Goal: Complete application form: Complete application form

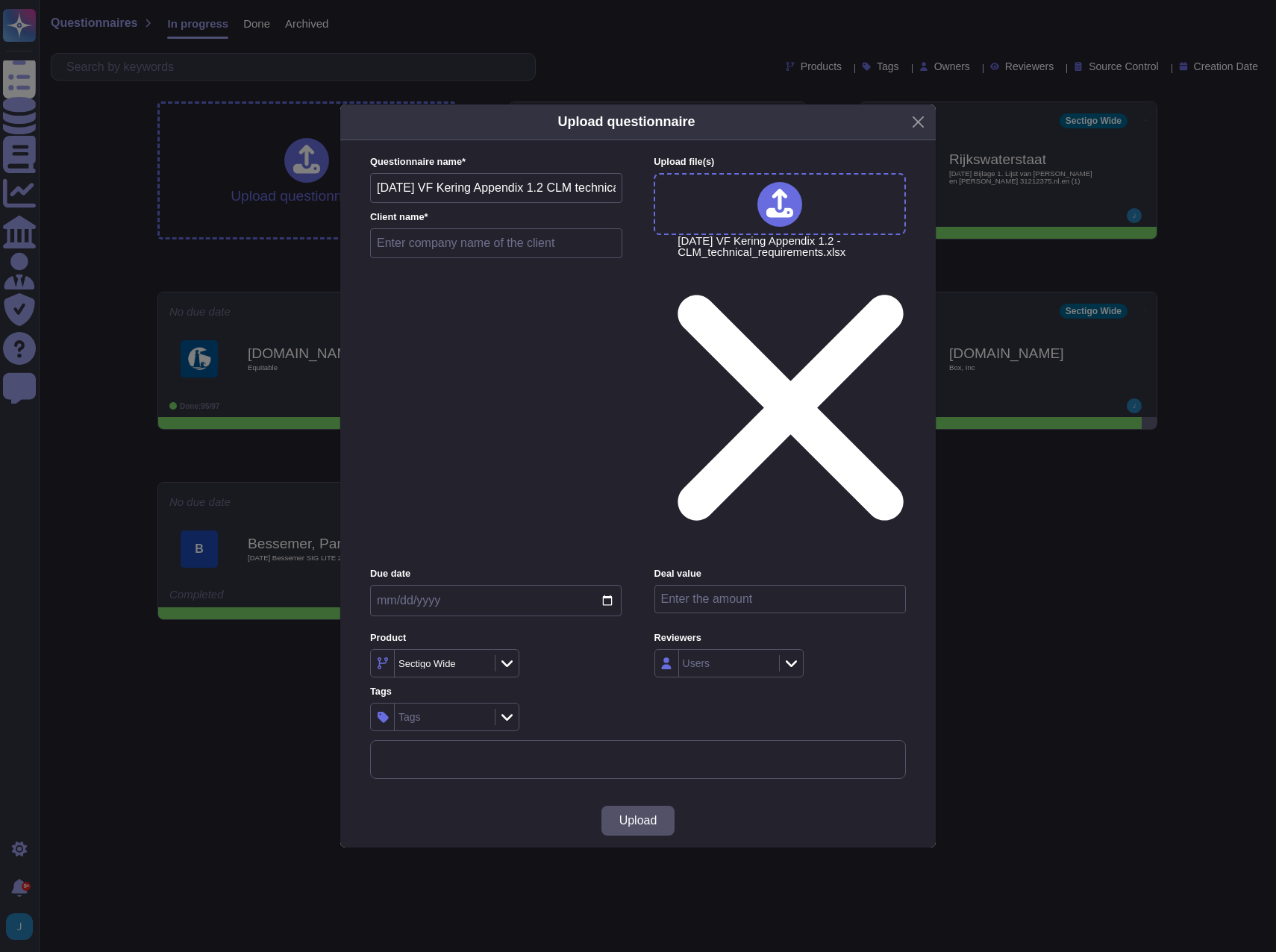
click at [456, 258] on input "text" at bounding box center [497, 243] width 252 height 30
type input "Kering"
click at [656, 806] on button "Upload" at bounding box center [639, 820] width 74 height 30
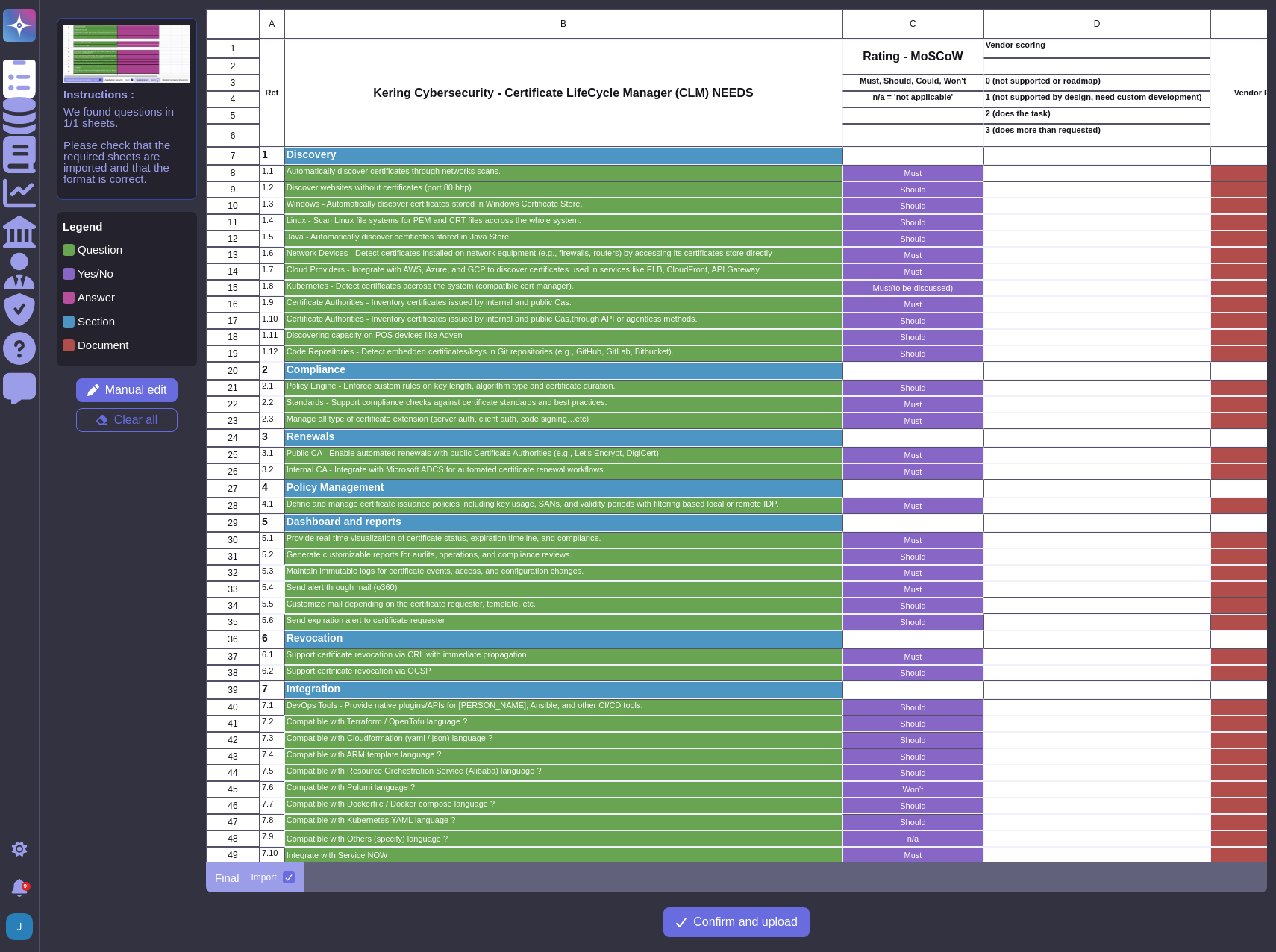
scroll to position [843, 1050]
click at [90, 272] on p "Yes/No" at bounding box center [96, 273] width 36 height 11
click at [67, 273] on span at bounding box center [68, 273] width 12 height 12
click at [140, 393] on span "Manual edit" at bounding box center [136, 390] width 62 height 12
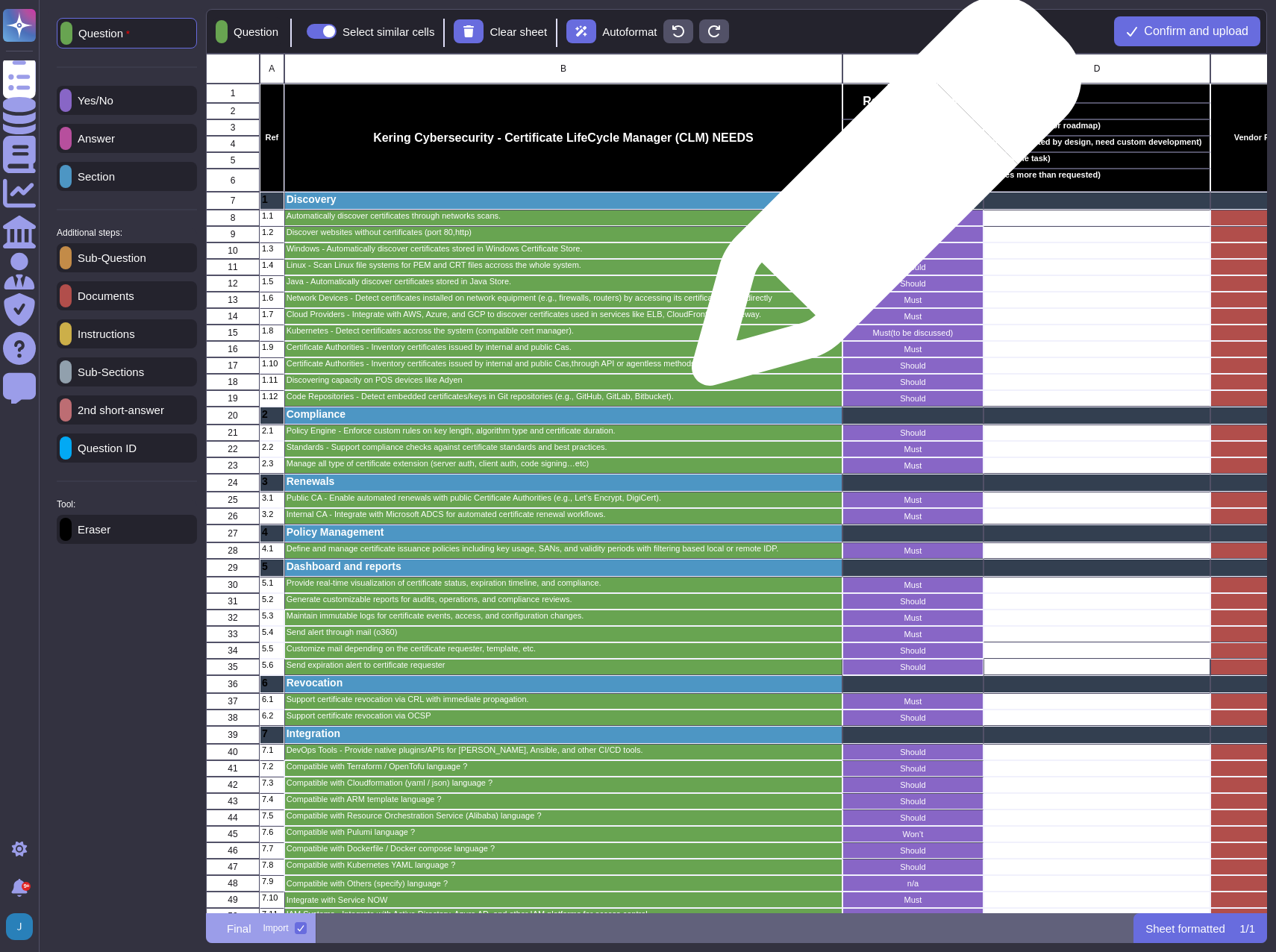
scroll to position [848, 1050]
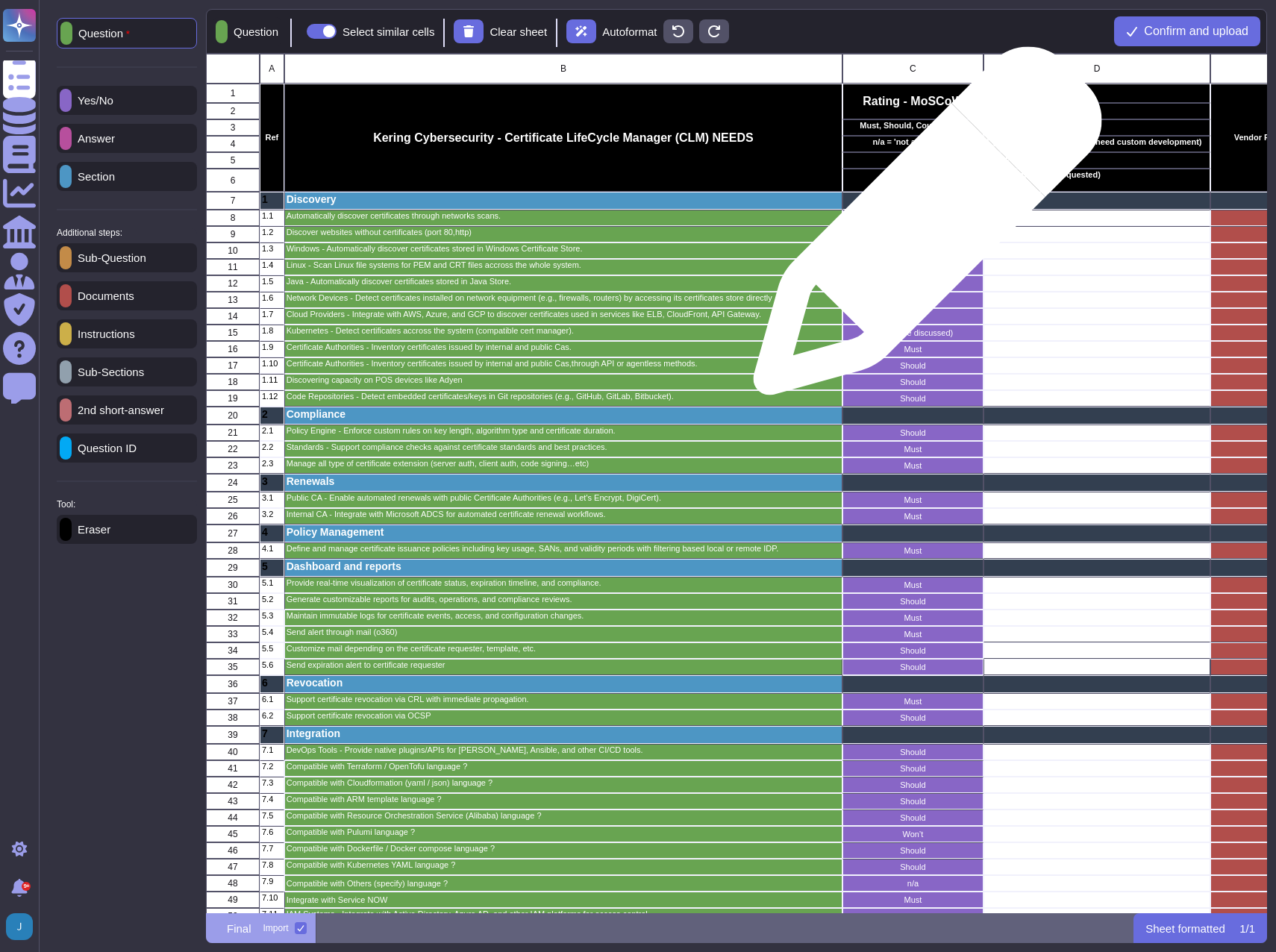
click at [922, 228] on div "Should" at bounding box center [914, 234] width 141 height 16
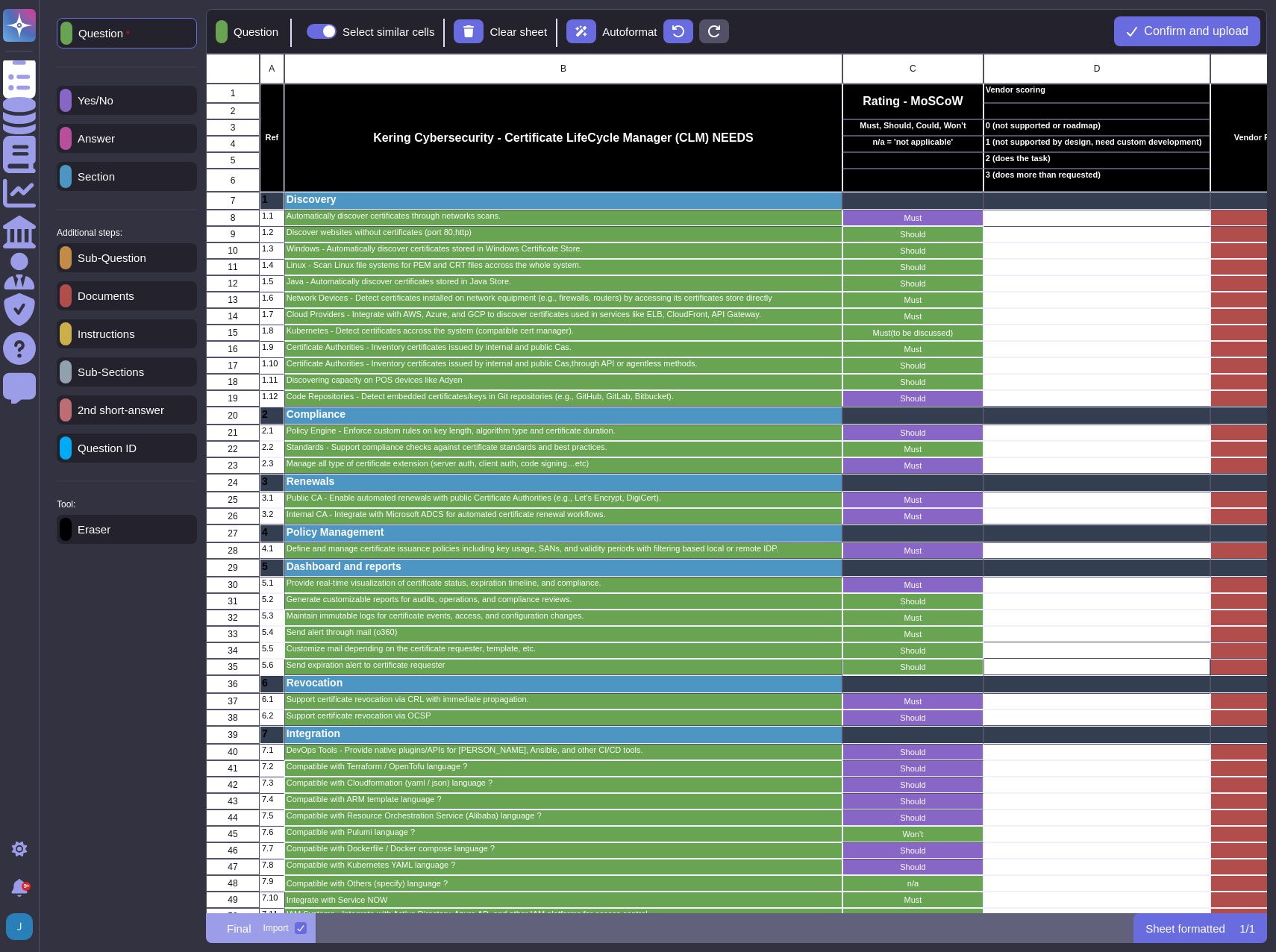
click at [115, 340] on p "Instructions" at bounding box center [103, 334] width 63 height 11
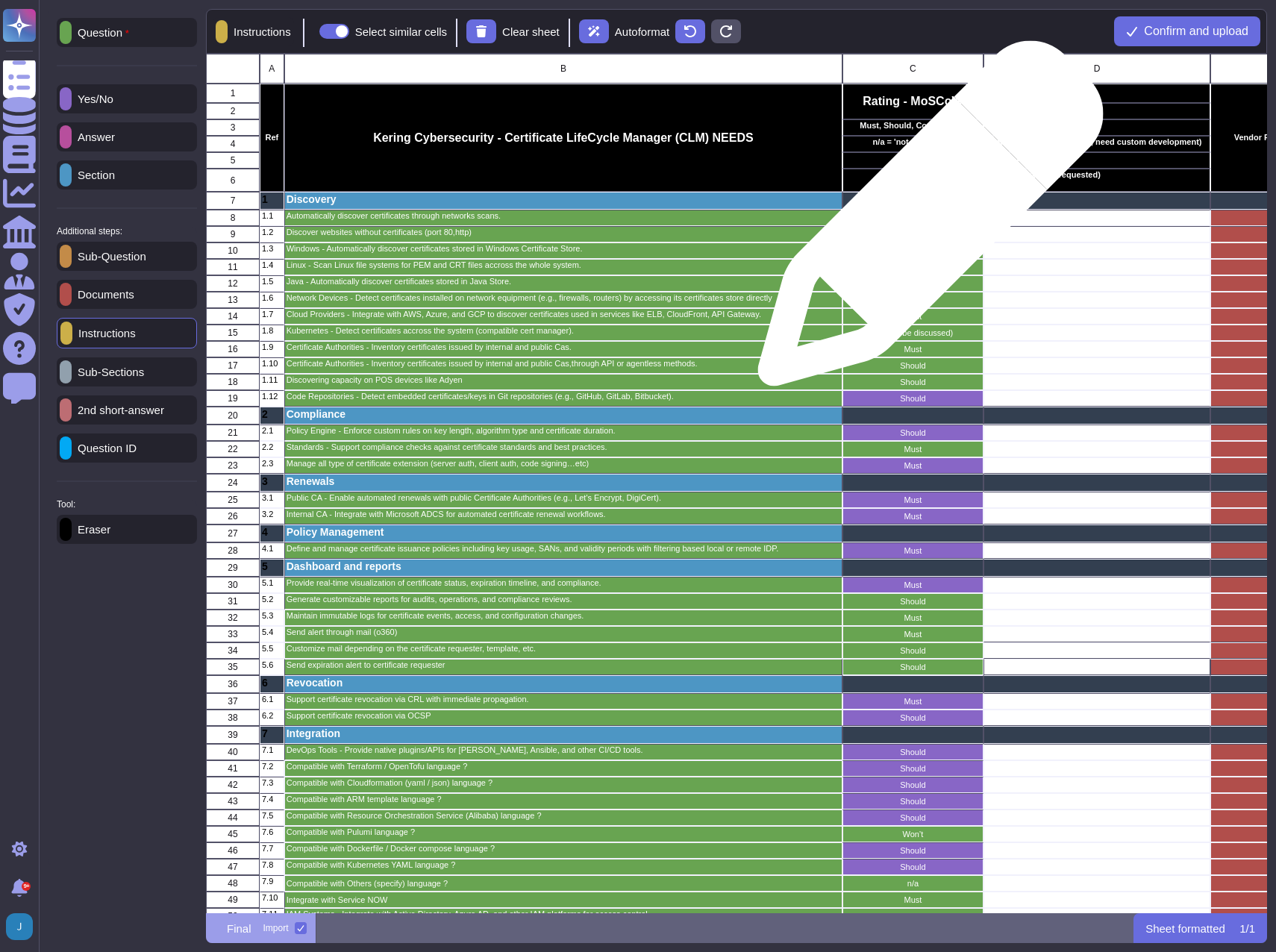
click at [925, 221] on p "Must" at bounding box center [913, 219] width 137 height 8
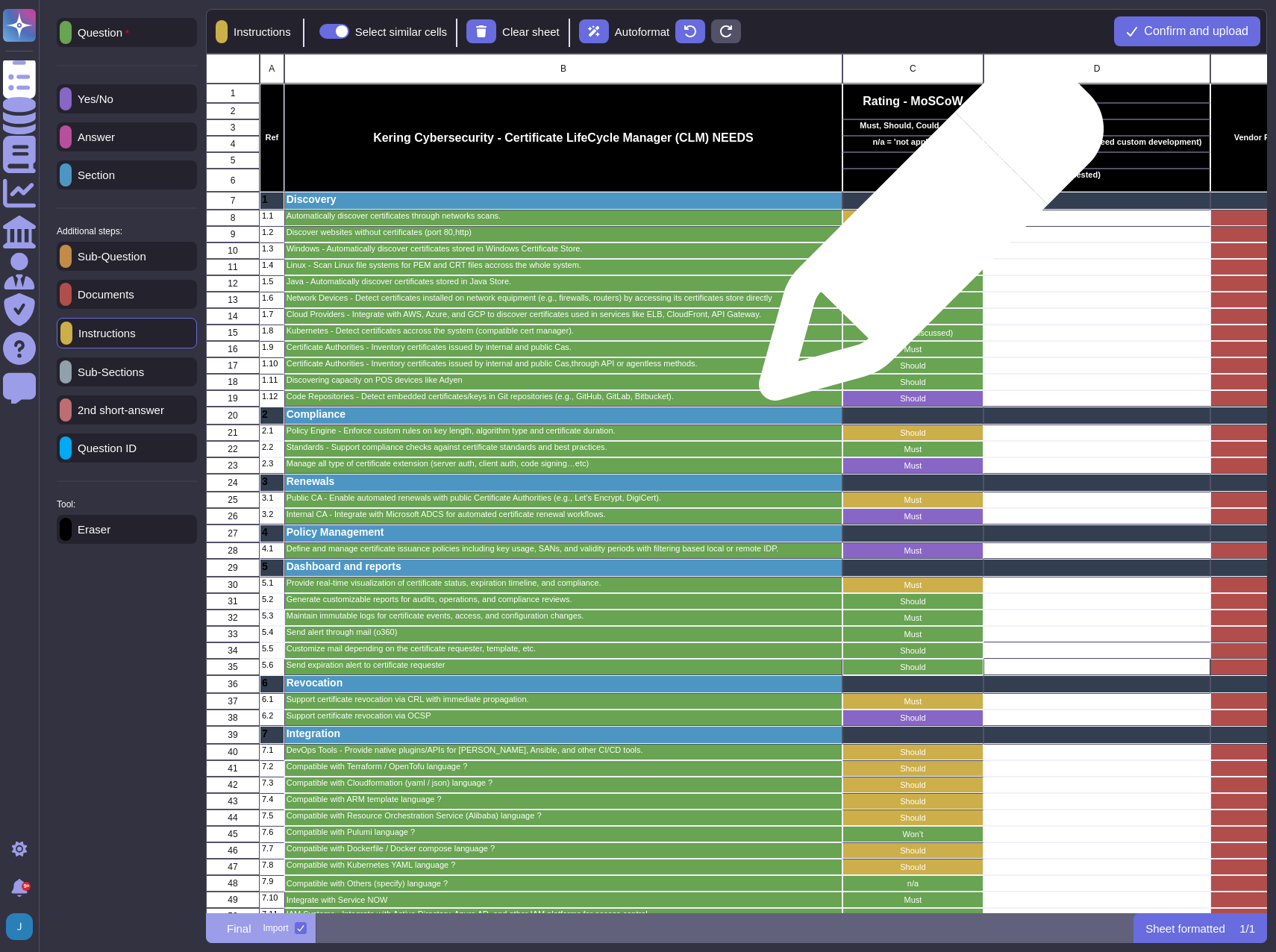
click at [926, 236] on p "Should" at bounding box center [913, 235] width 137 height 8
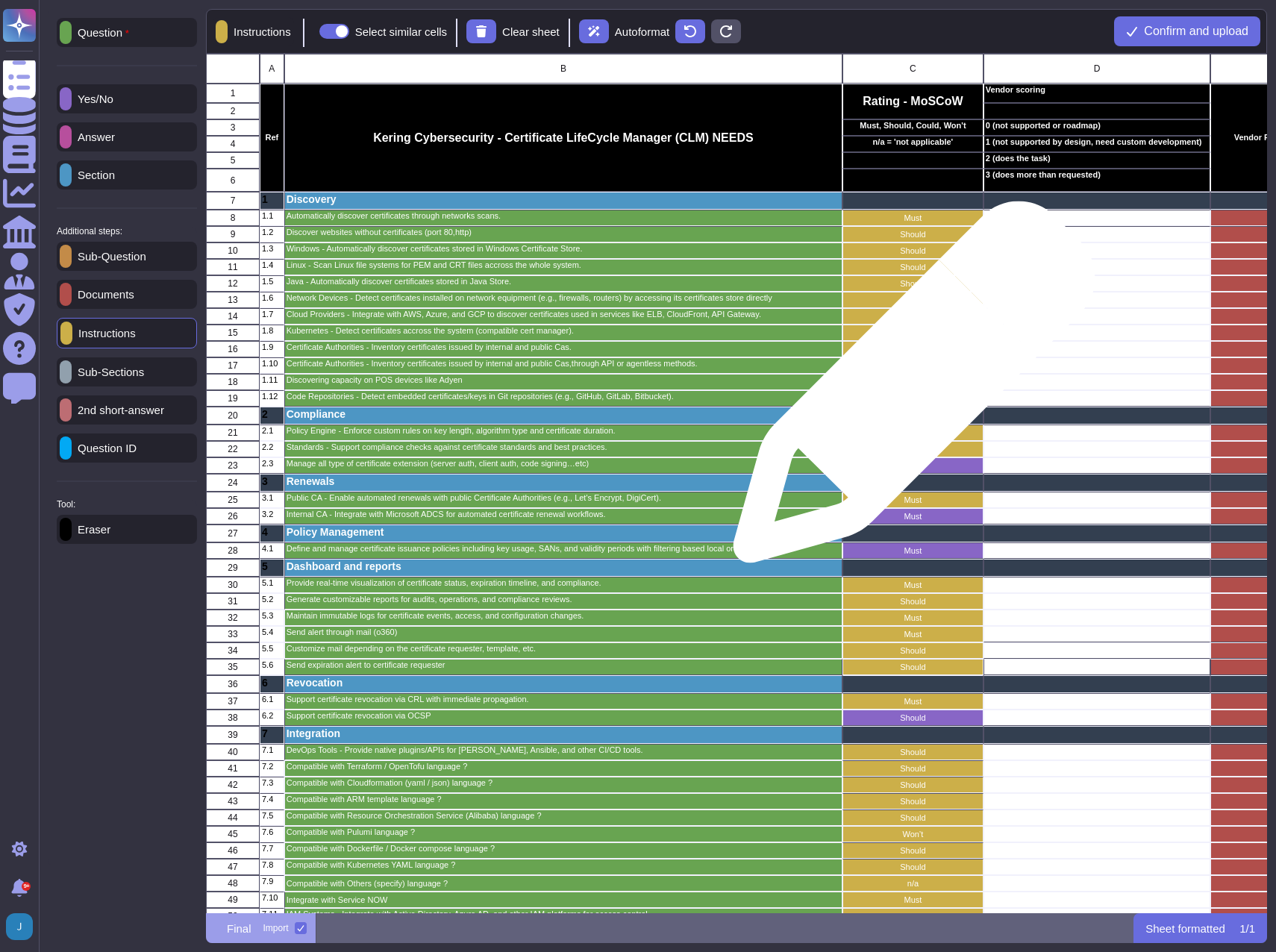
click at [908, 390] on div "Should" at bounding box center [914, 382] width 141 height 16
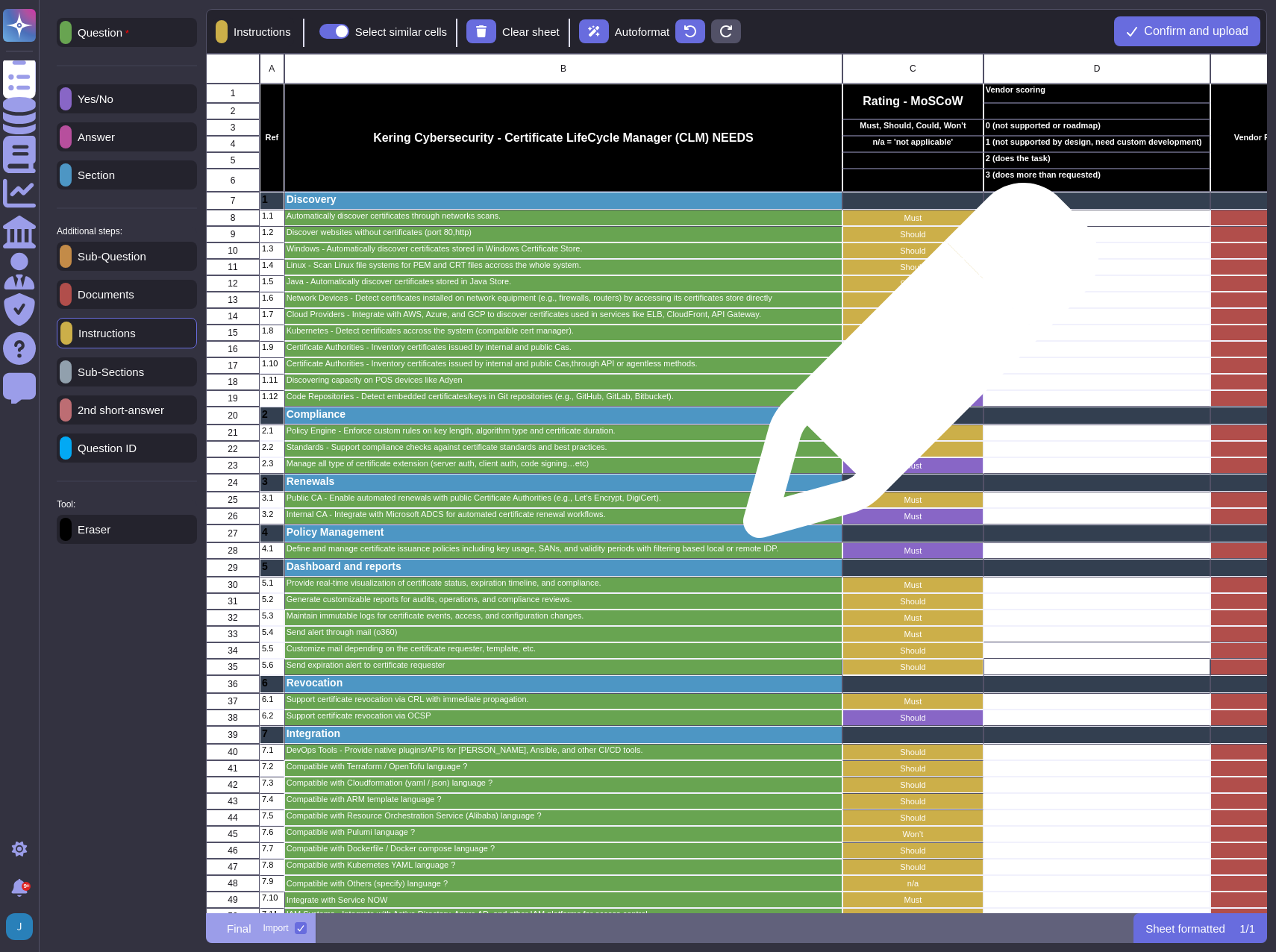
click at [915, 368] on p "Should" at bounding box center [913, 366] width 137 height 8
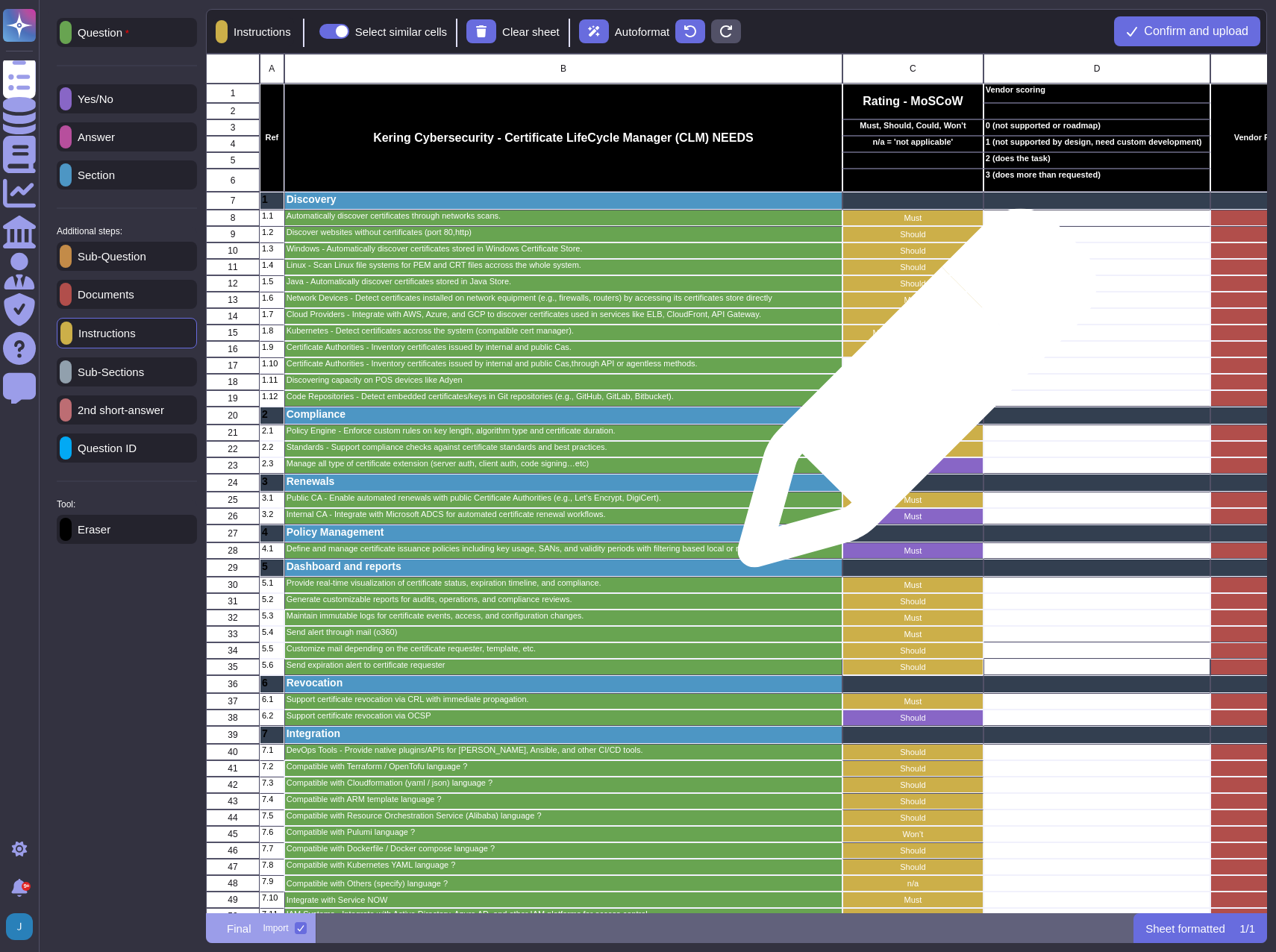
click at [910, 395] on p "Should" at bounding box center [913, 398] width 137 height 8
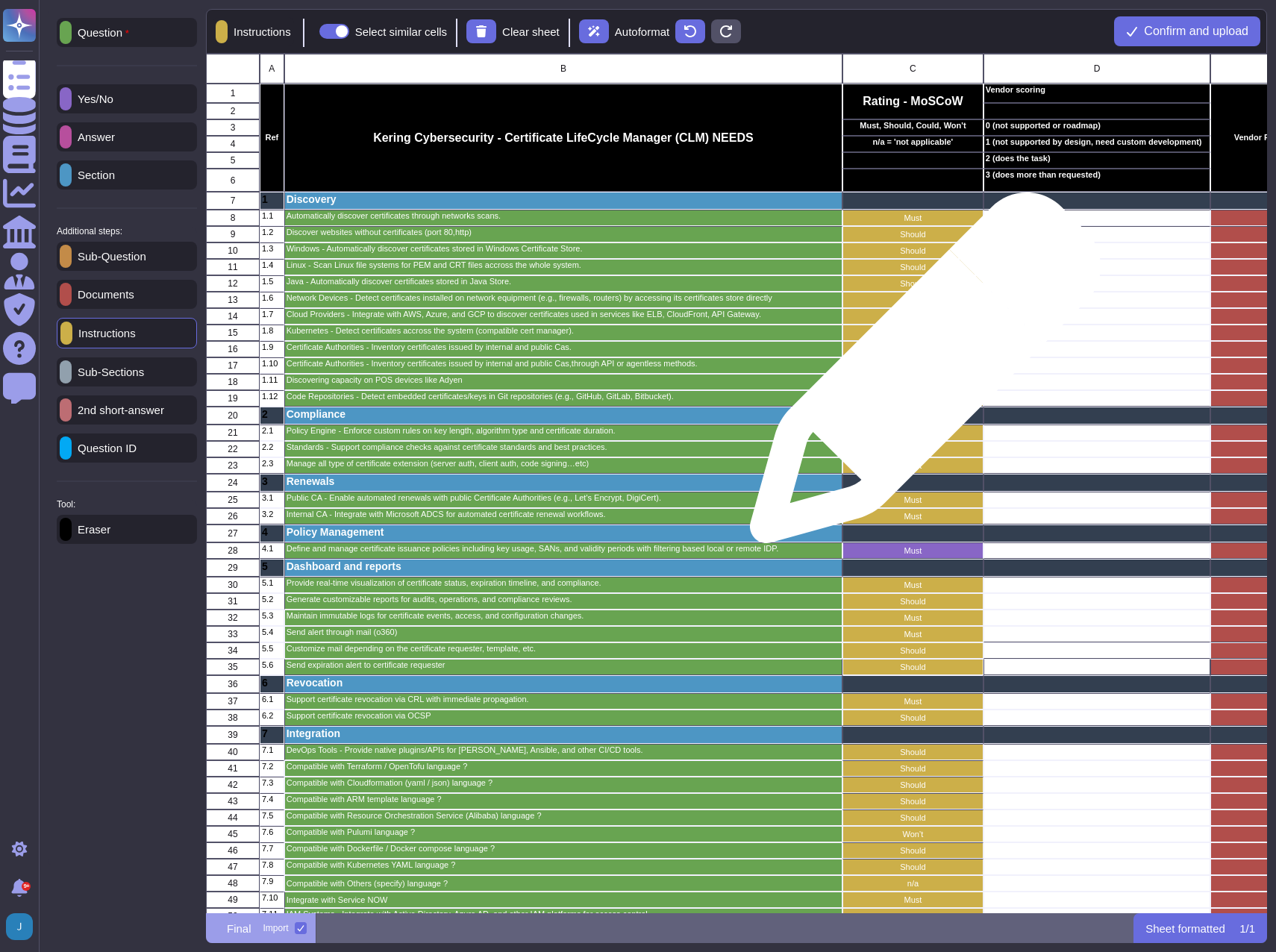
click at [919, 375] on div "Should" at bounding box center [914, 382] width 141 height 16
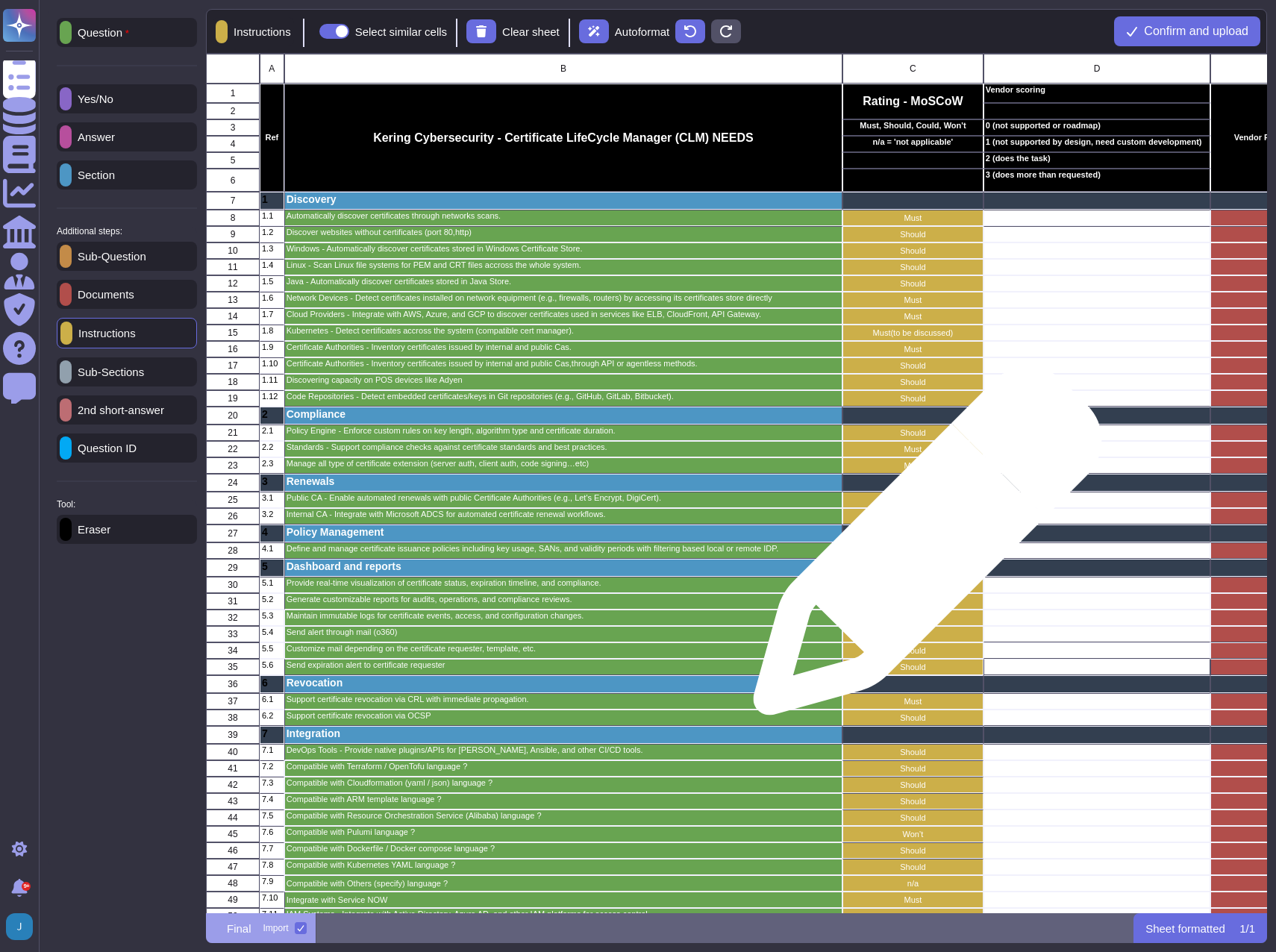
click at [922, 549] on p "Must" at bounding box center [913, 551] width 137 height 8
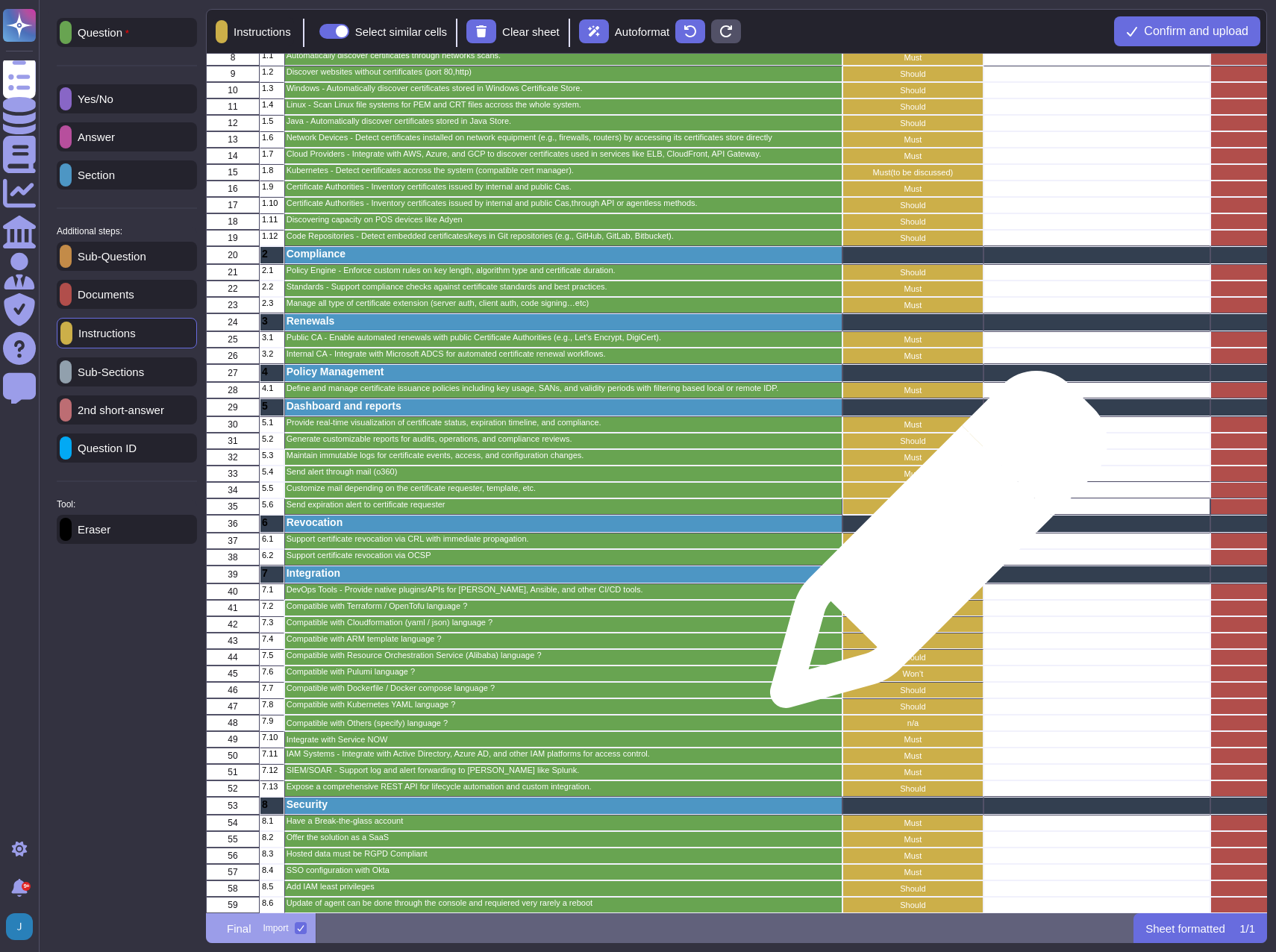
scroll to position [0, 0]
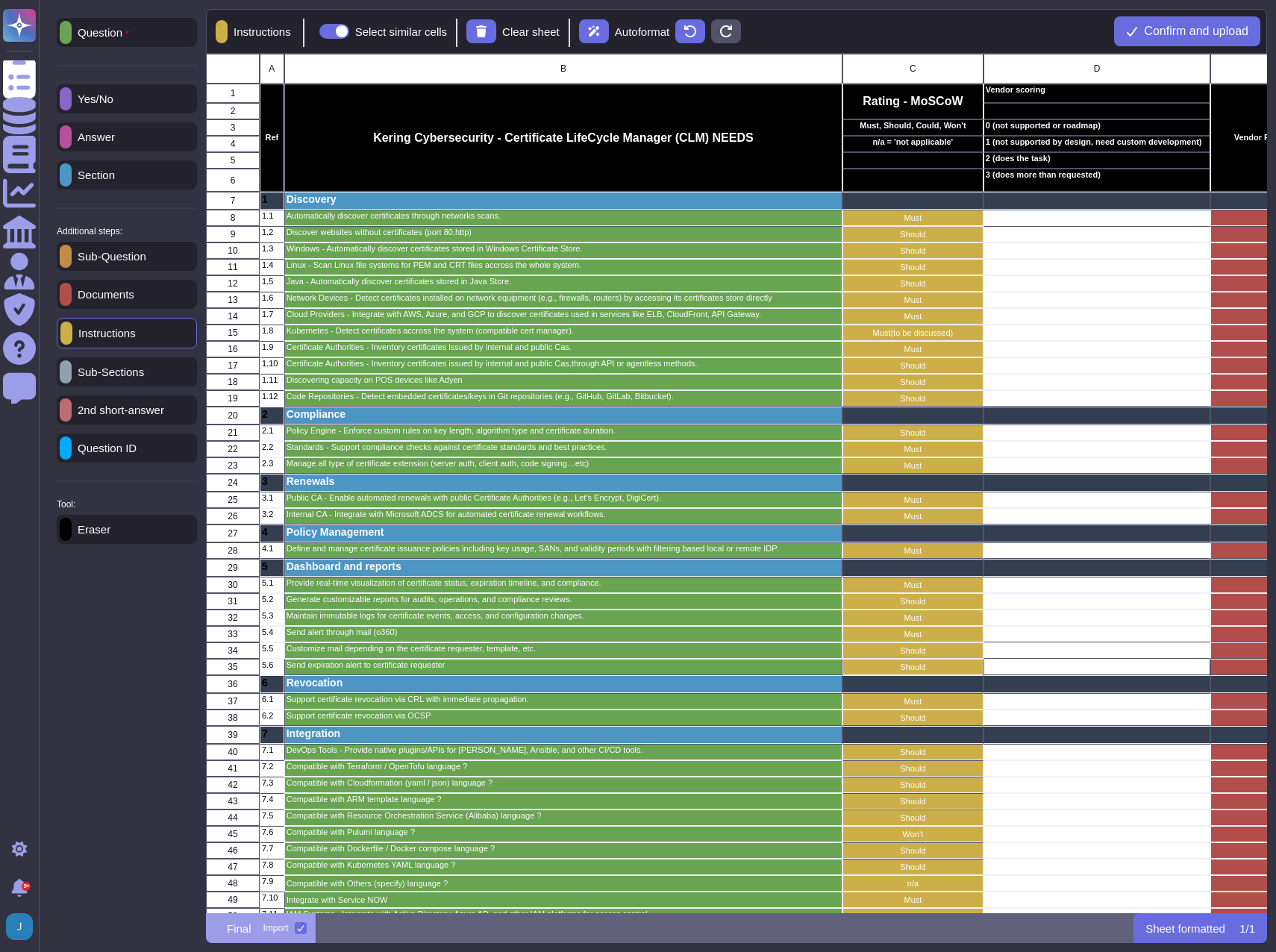
click at [108, 104] on p "Yes/No" at bounding box center [92, 99] width 42 height 11
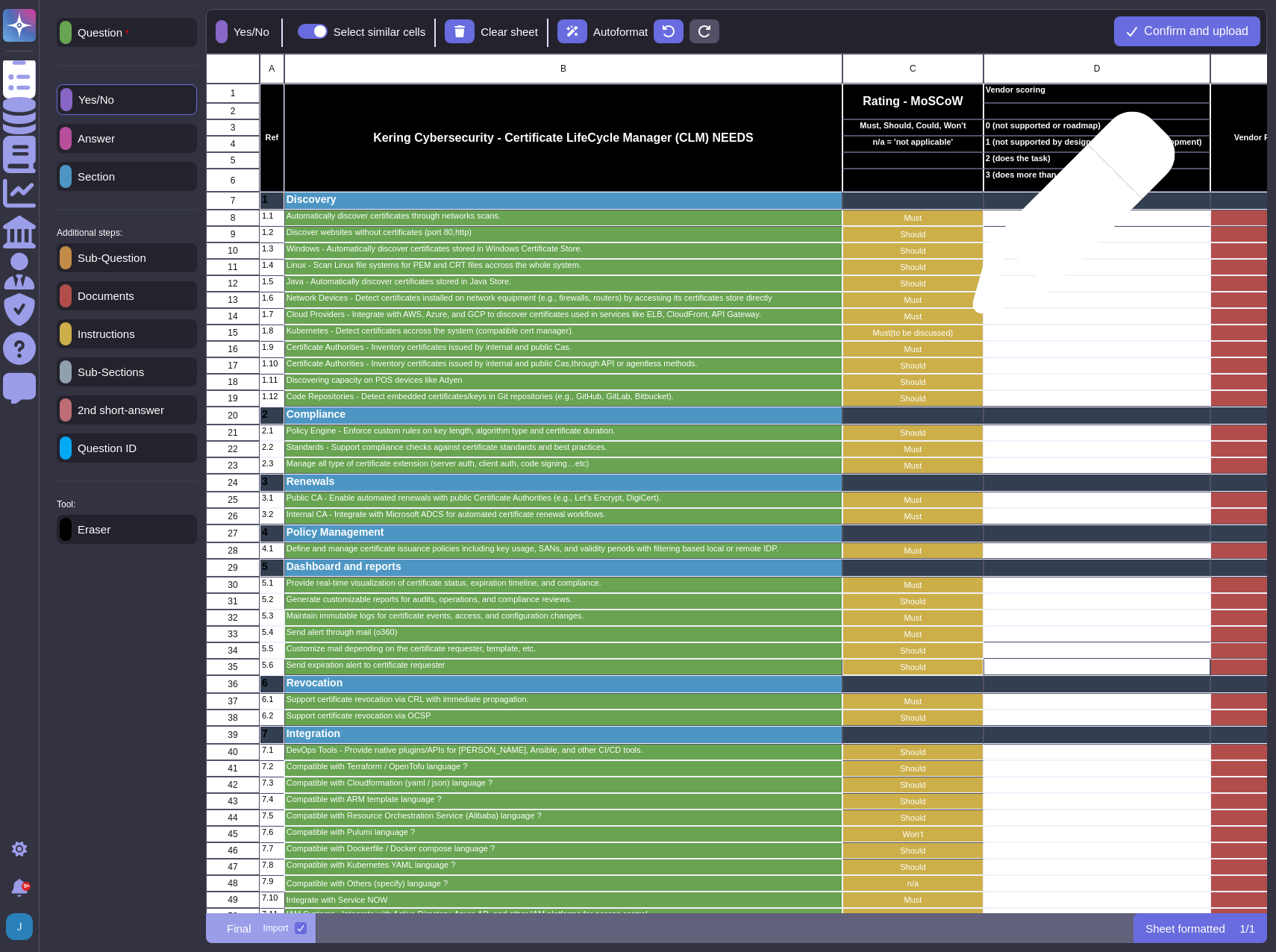
click at [1068, 220] on div "grid" at bounding box center [1097, 218] width 227 height 16
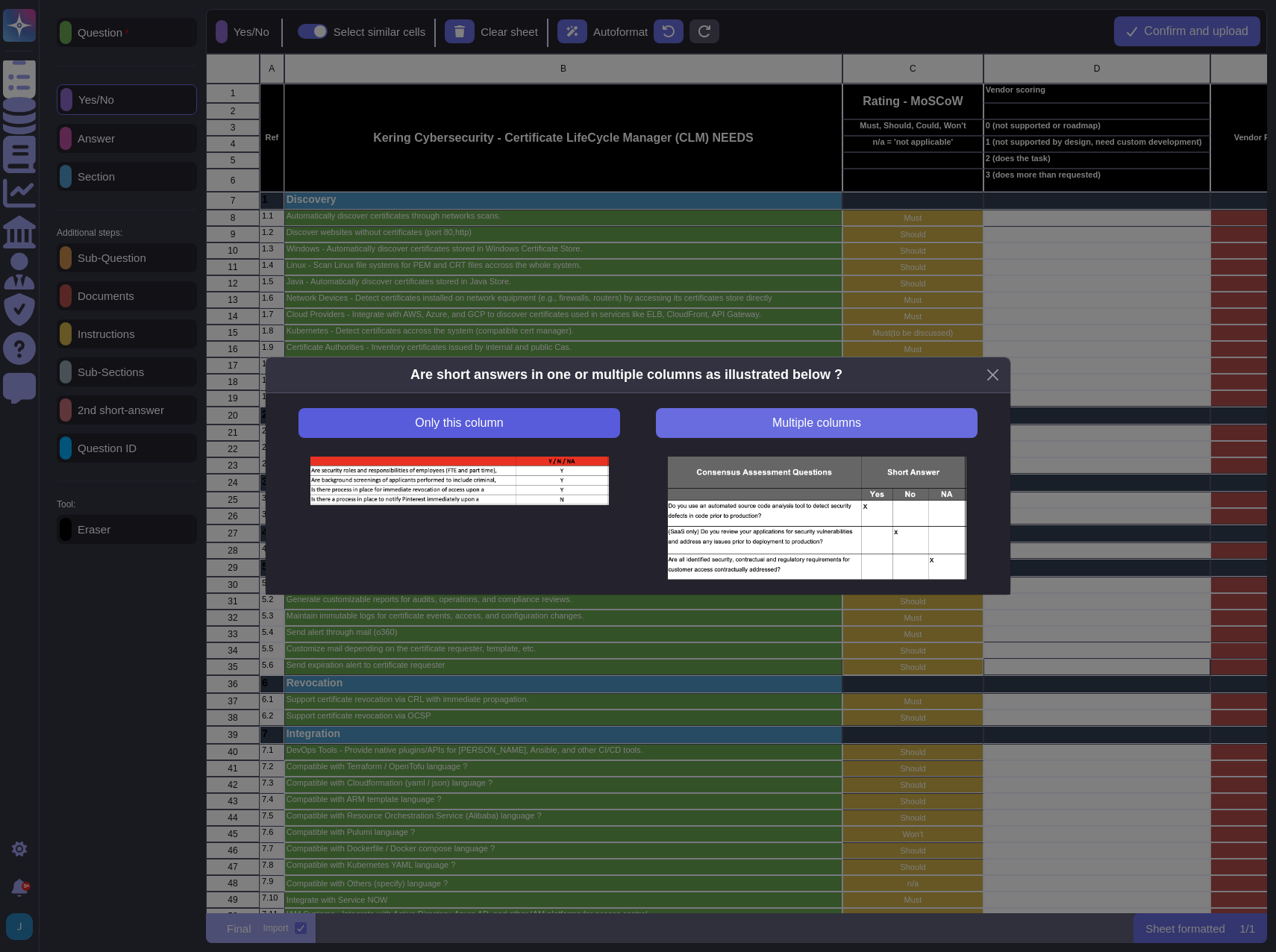
click at [520, 413] on button "Only this column" at bounding box center [460, 423] width 321 height 30
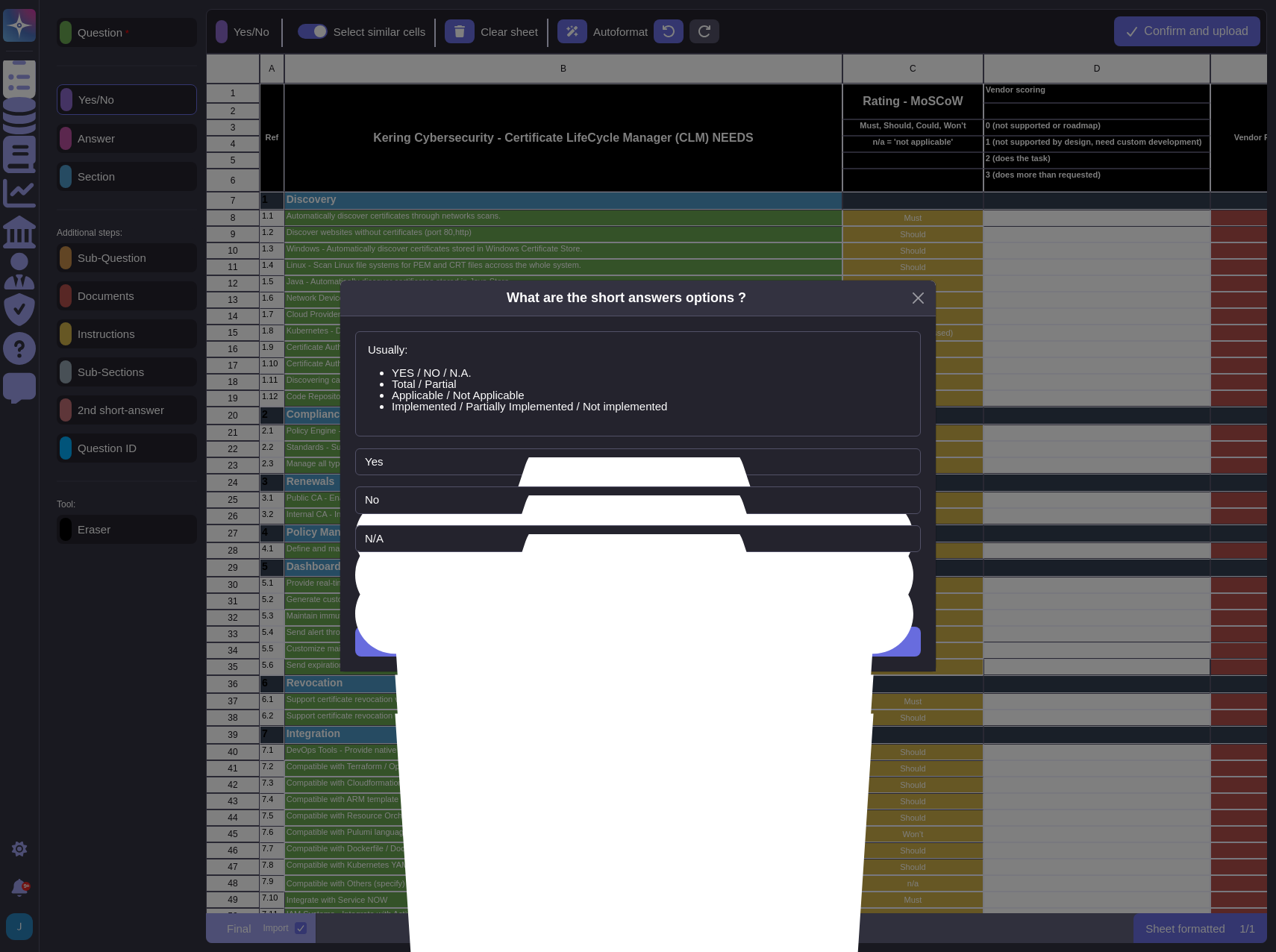
click at [643, 576] on span "Add Option" at bounding box center [638, 578] width 59 height 12
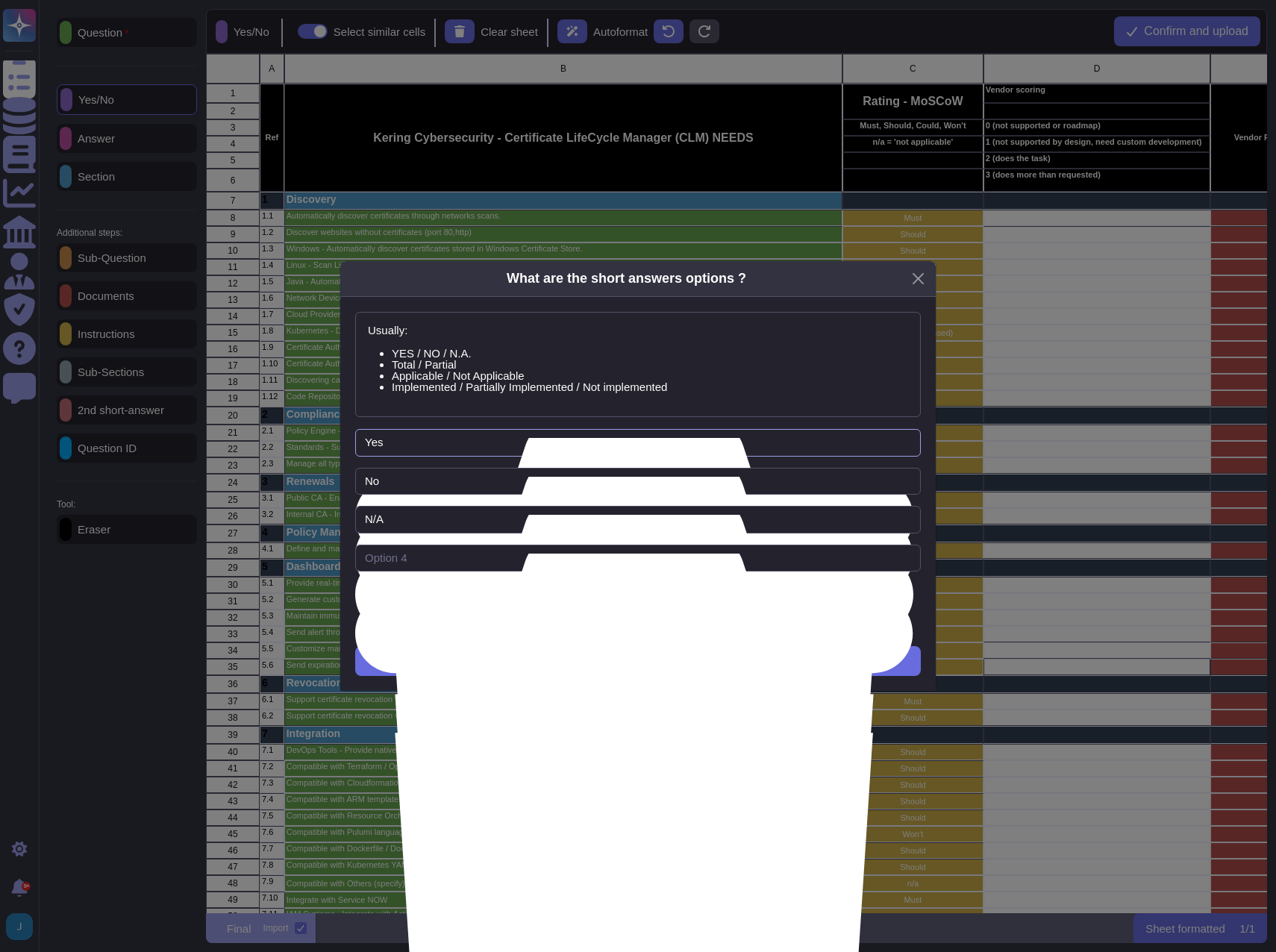
click at [415, 438] on input "Yes" at bounding box center [638, 443] width 566 height 27
type input "Y"
type input "0 (not supported or roadmap)"
drag, startPoint x: 409, startPoint y: 489, endPoint x: 263, endPoint y: 480, distance: 146.3
click at [263, 480] on div "What are the short answers options ? Usually: YES / NO / N.A. Total / Partial A…" at bounding box center [638, 476] width 1276 height 952
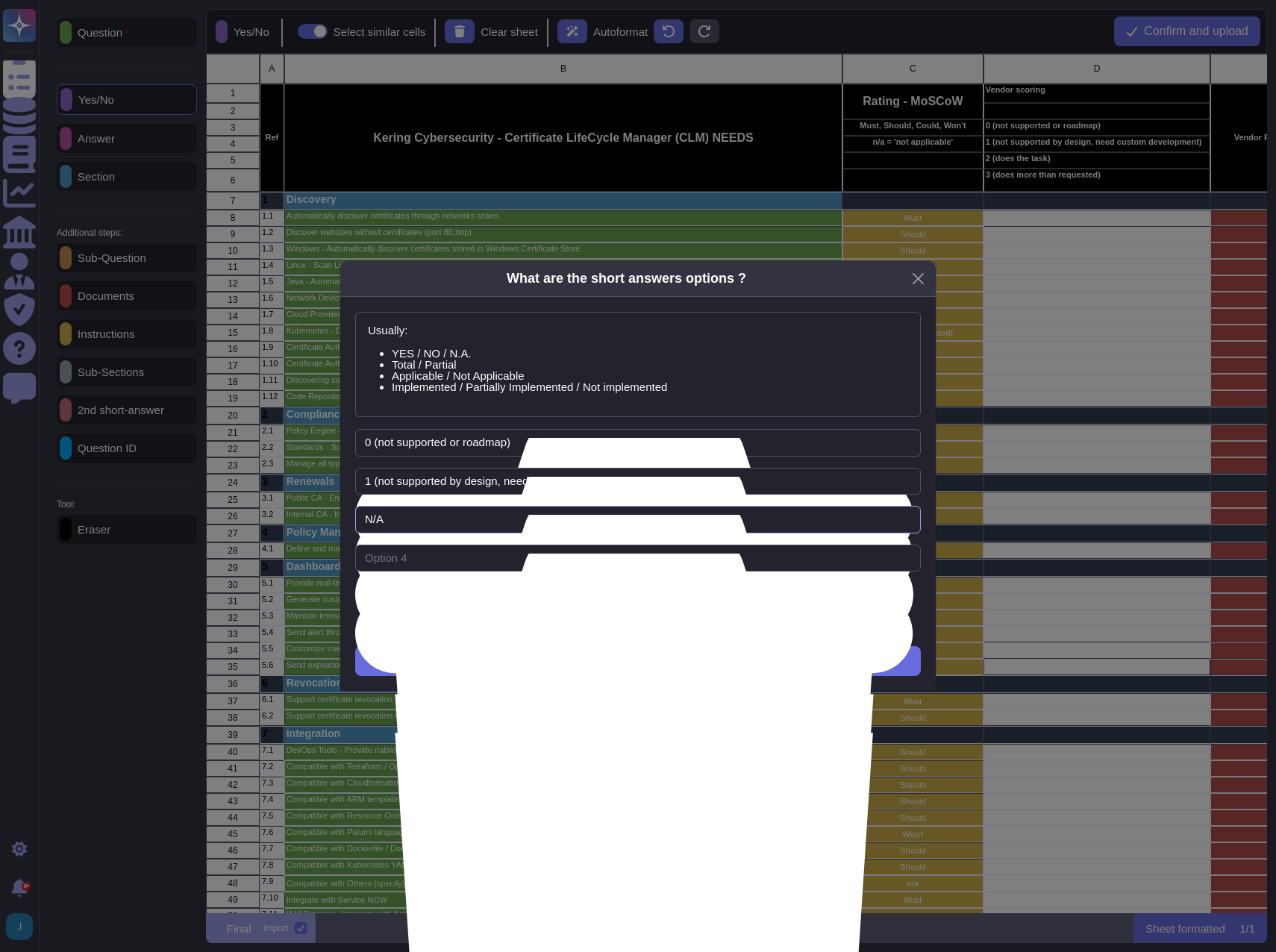
type input "1 (not supported by design, needs custom development)"
drag, startPoint x: 391, startPoint y: 531, endPoint x: 282, endPoint y: 521, distance: 109.5
click at [282, 521] on div "What are the short answers options ? Usually: YES / NO / N.A. Total / Partial A…" at bounding box center [638, 476] width 1276 height 952
type input "2 (does the task)"
click at [421, 554] on input "text" at bounding box center [638, 558] width 566 height 27
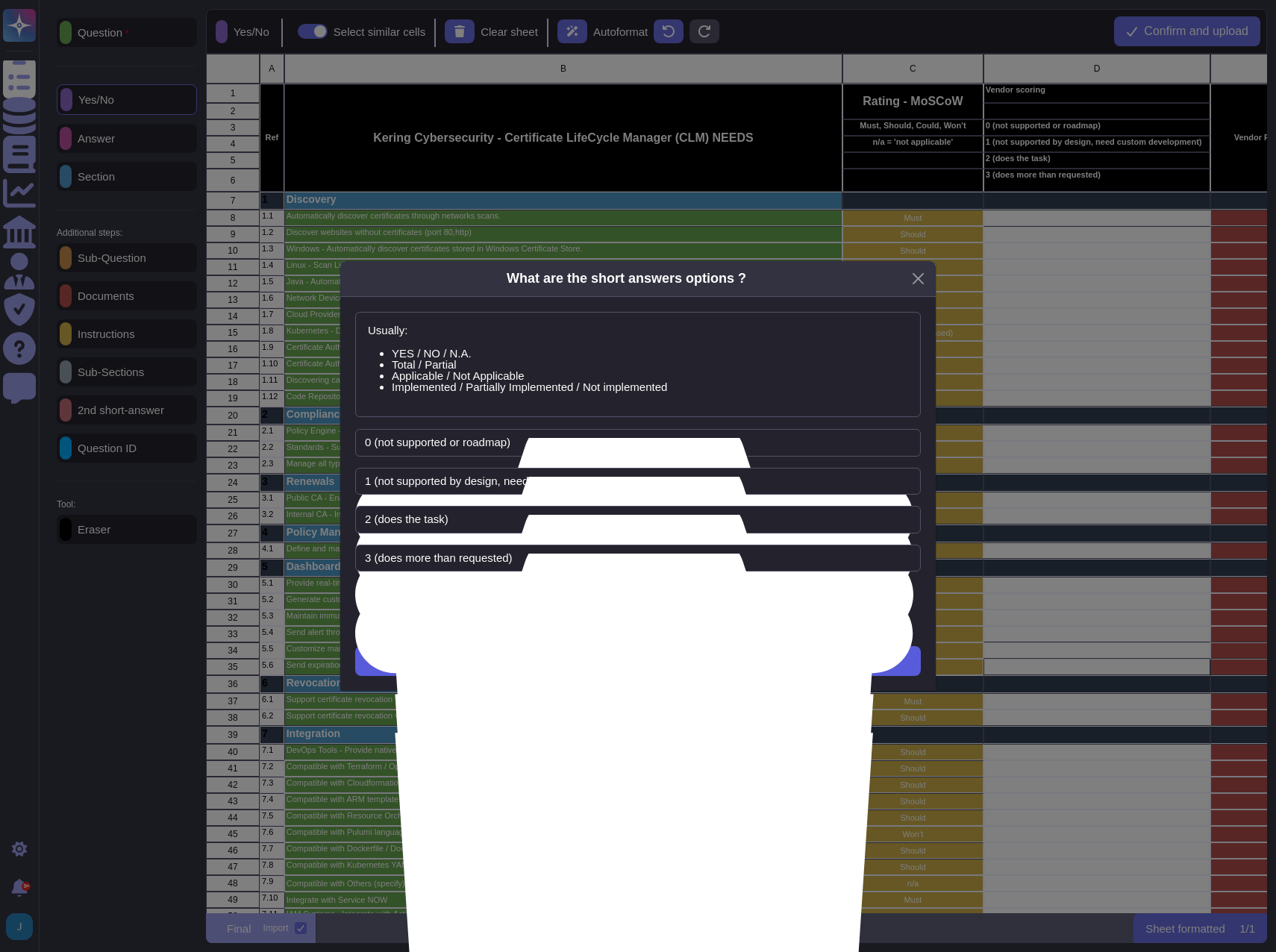
type input "3 (does more than requested)"
click at [647, 665] on span "Next" at bounding box center [638, 661] width 25 height 12
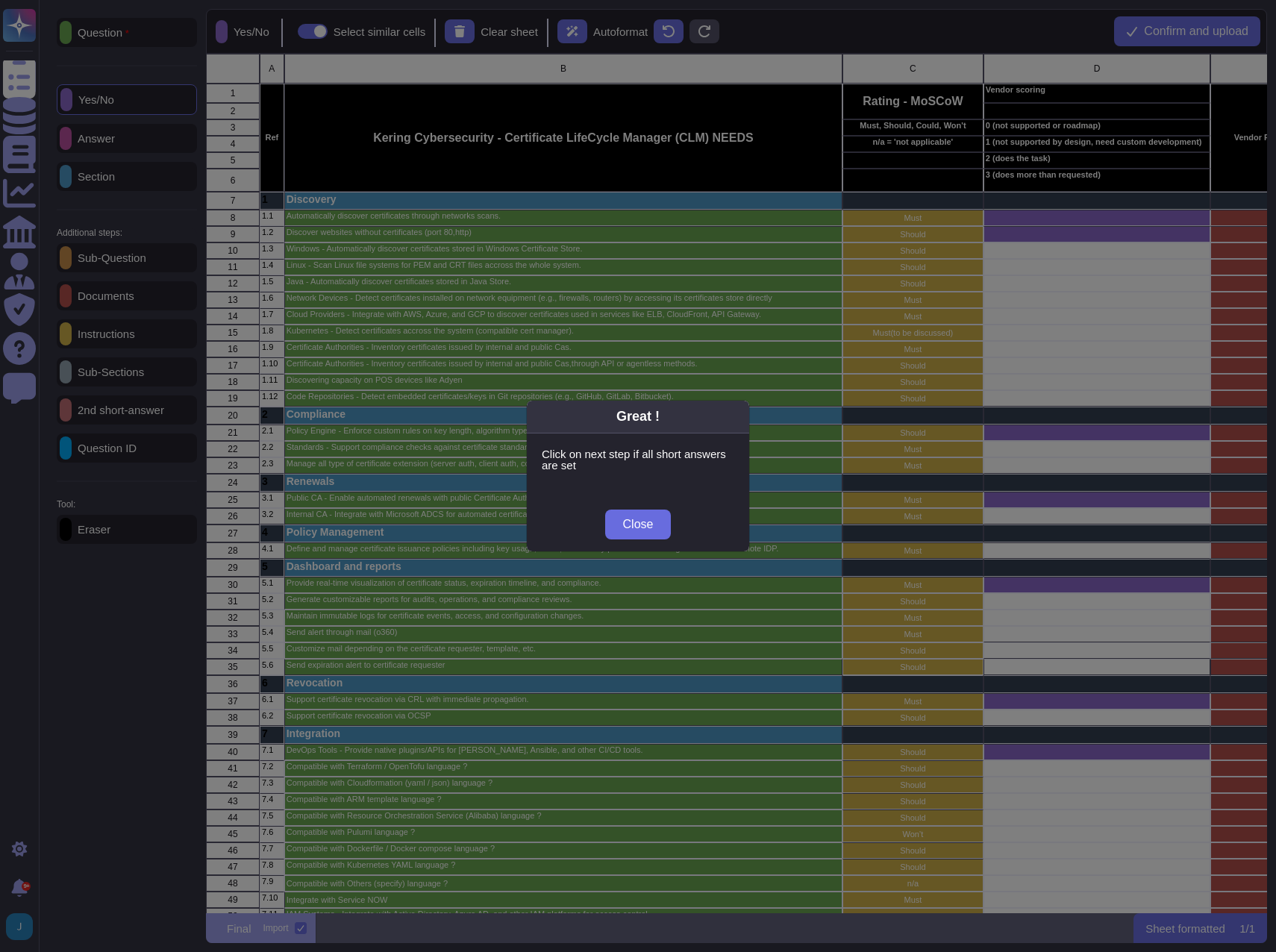
click at [1050, 249] on div "Great ! Click on next step if all short answers are set Close" at bounding box center [638, 476] width 1276 height 952
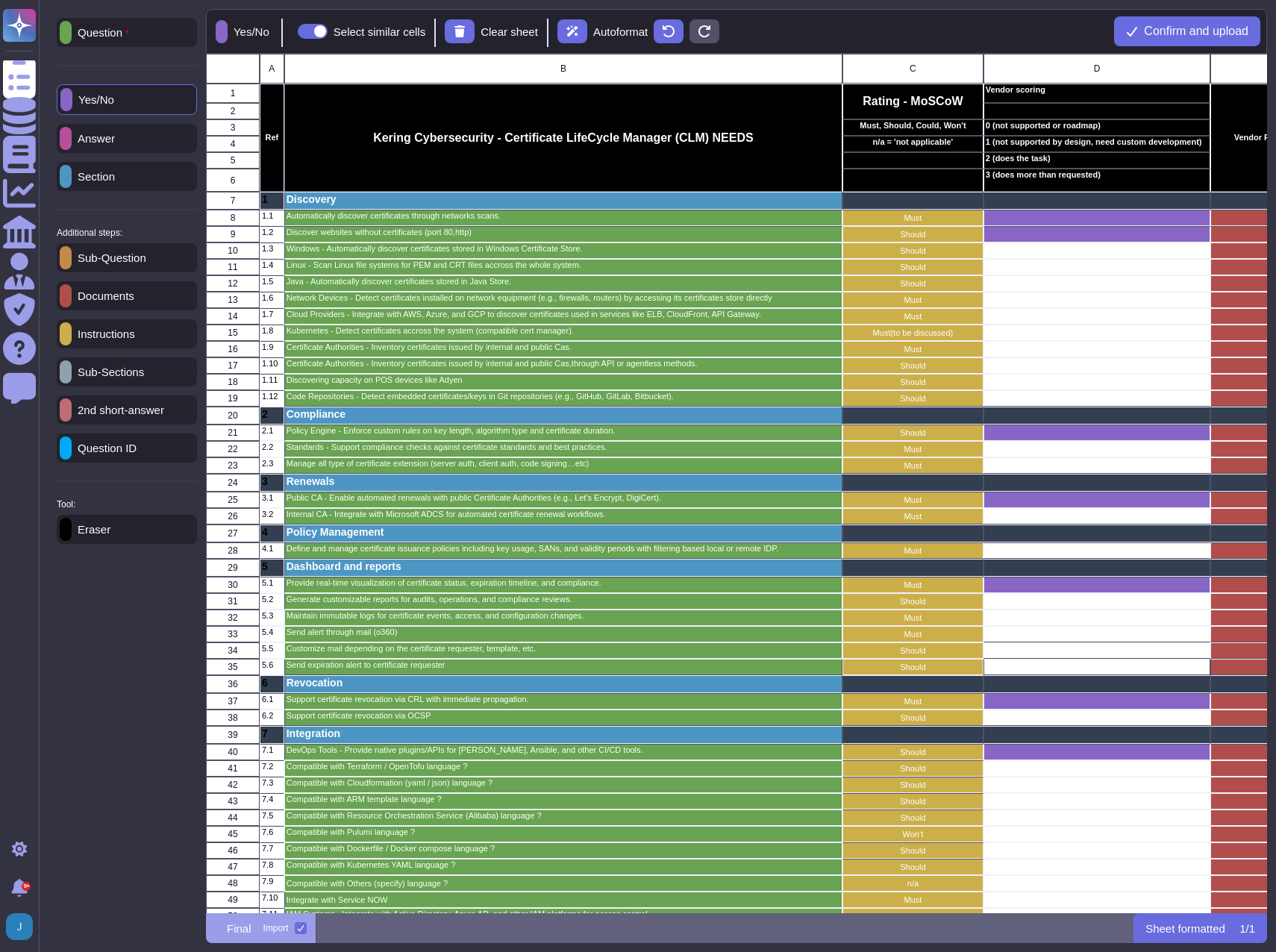
click at [1050, 249] on div "grid" at bounding box center [1097, 251] width 227 height 16
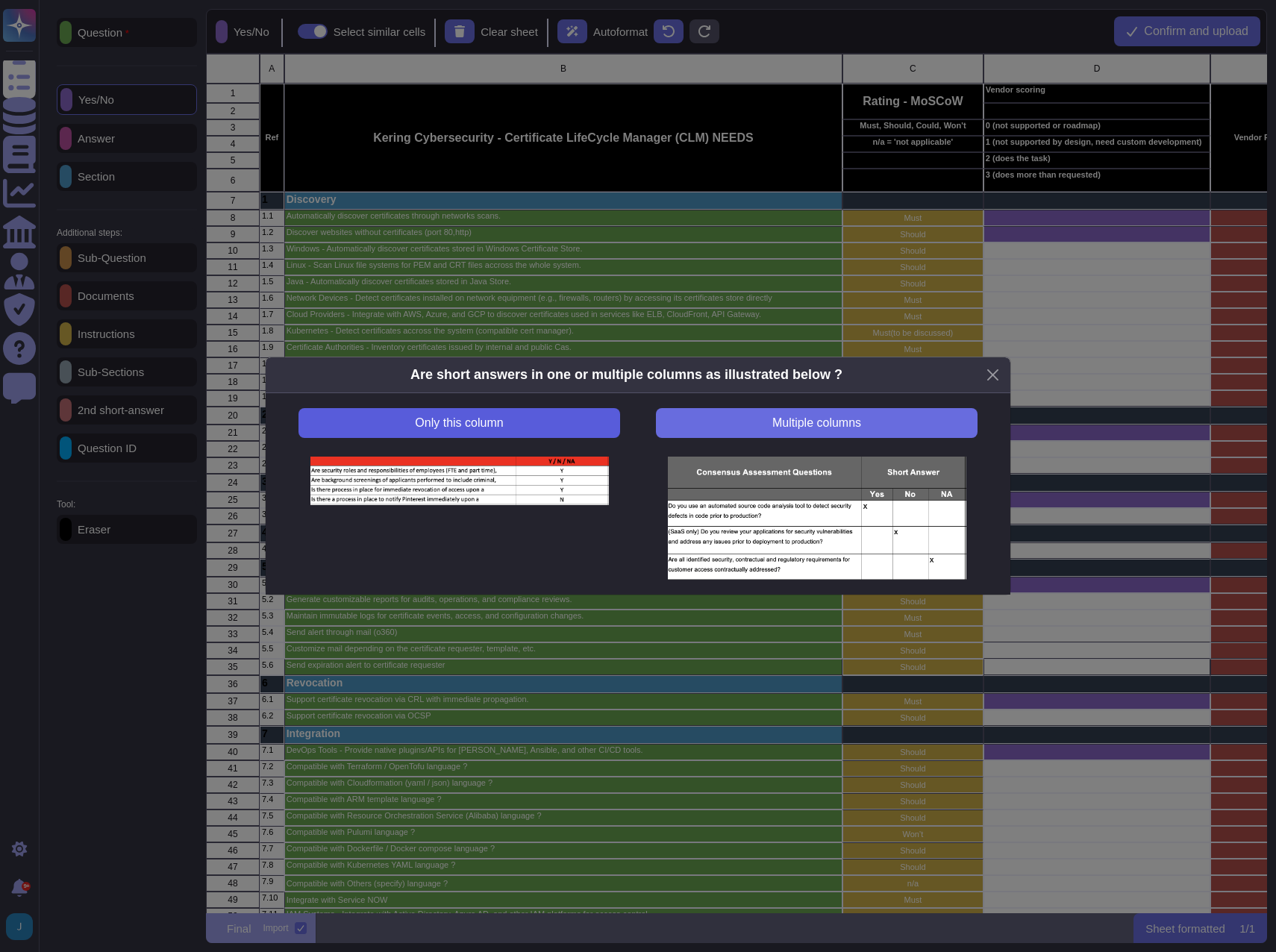
click at [468, 423] on span "Only this column" at bounding box center [459, 423] width 88 height 12
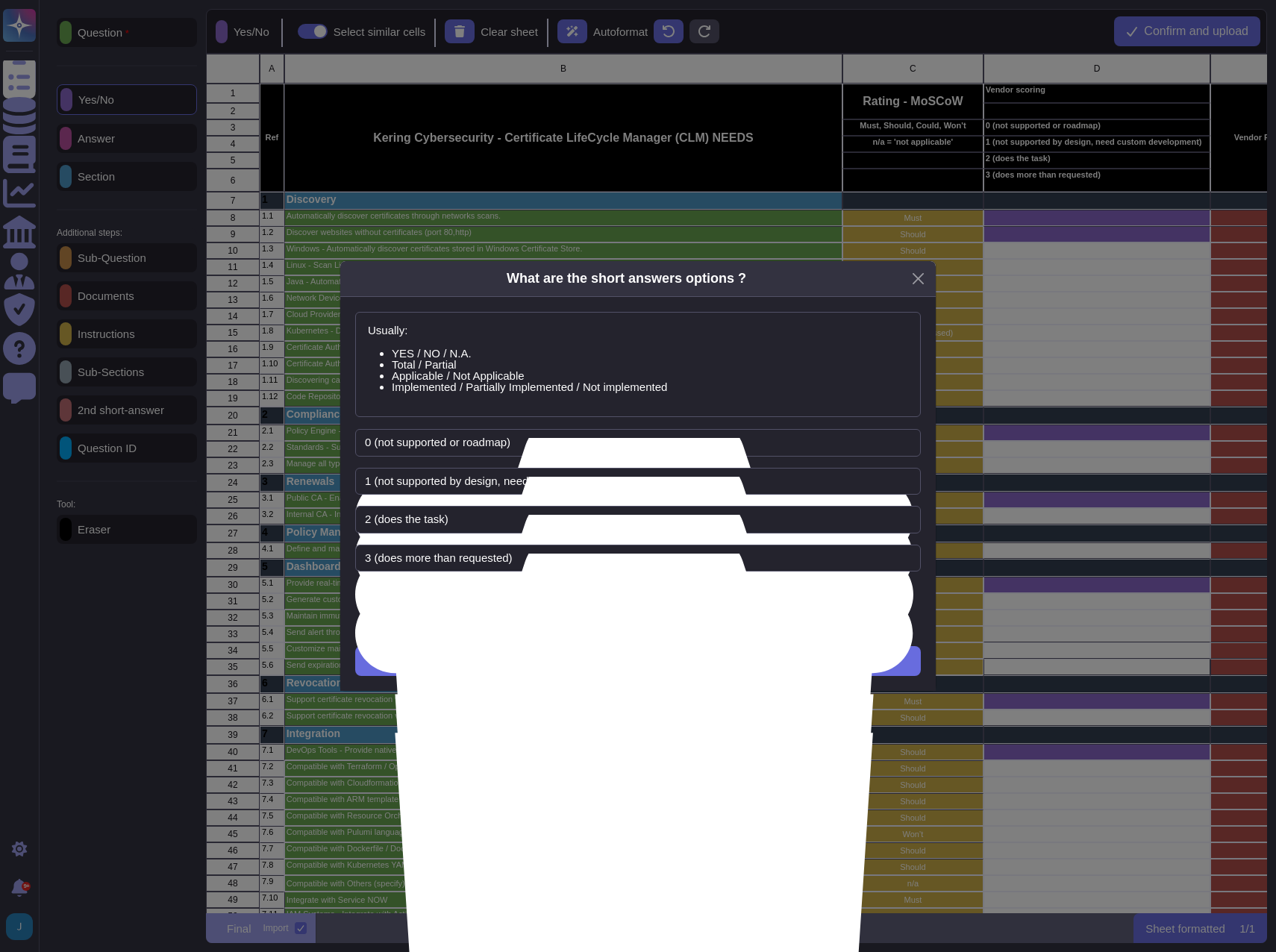
click at [621, 644] on div "Usually: YES / NO / N.A. Total / Partial Applicable / Not Applicable Implemente…" at bounding box center [638, 494] width 595 height 394
click at [621, 668] on button "Next" at bounding box center [638, 660] width 566 height 30
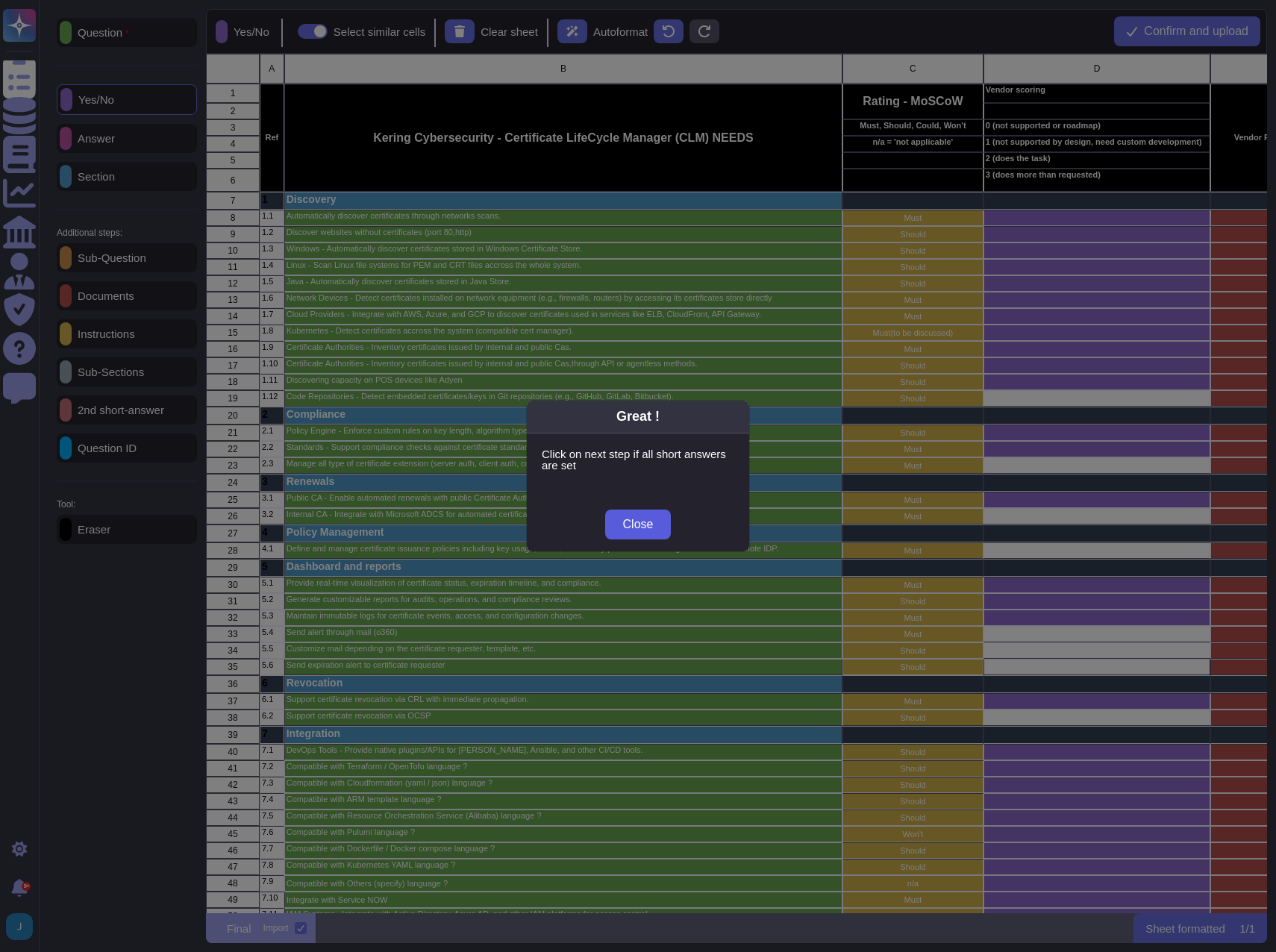
click at [634, 525] on span "Close" at bounding box center [639, 525] width 31 height 12
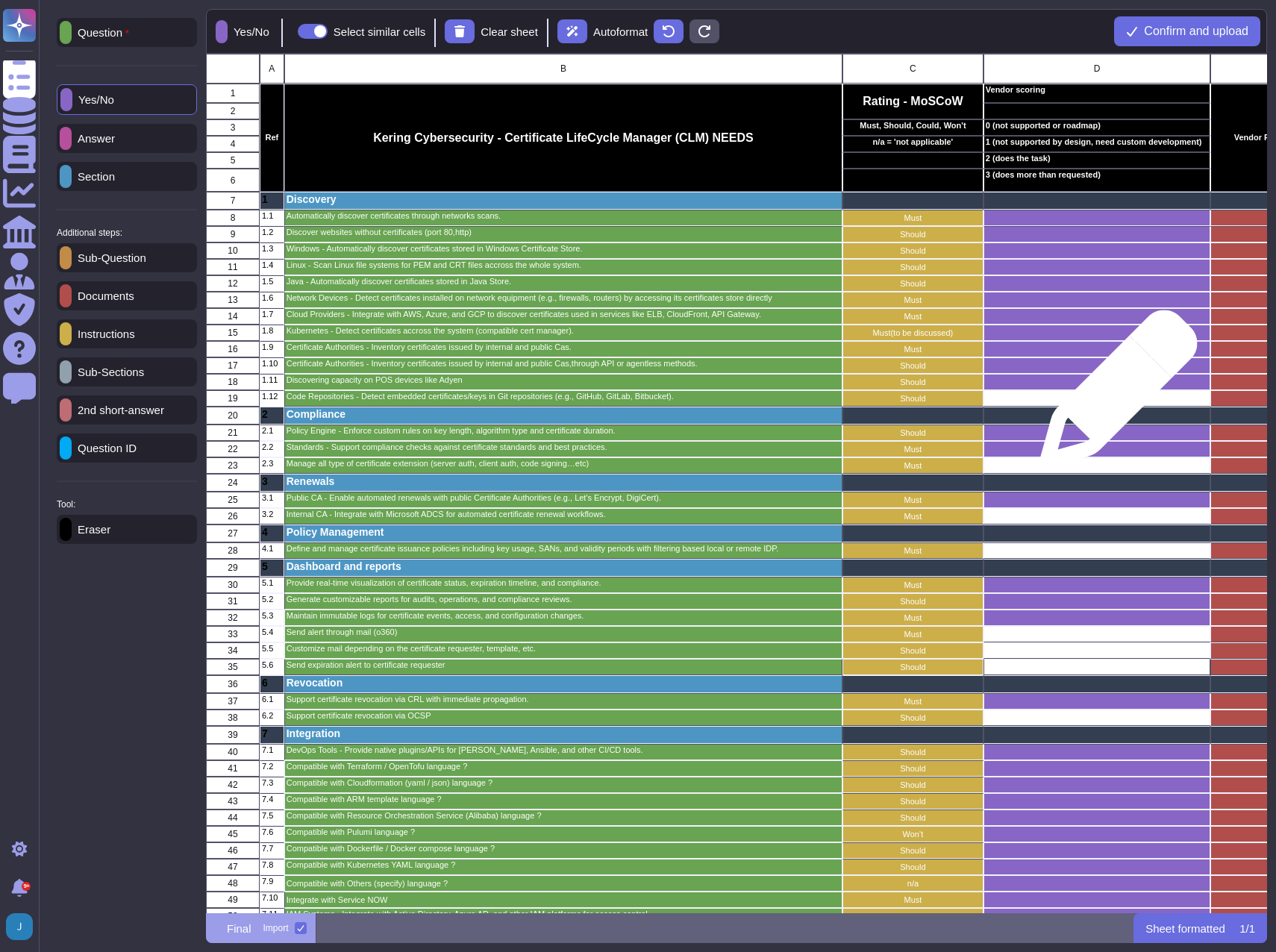
click at [1113, 396] on div "grid" at bounding box center [1097, 398] width 227 height 16
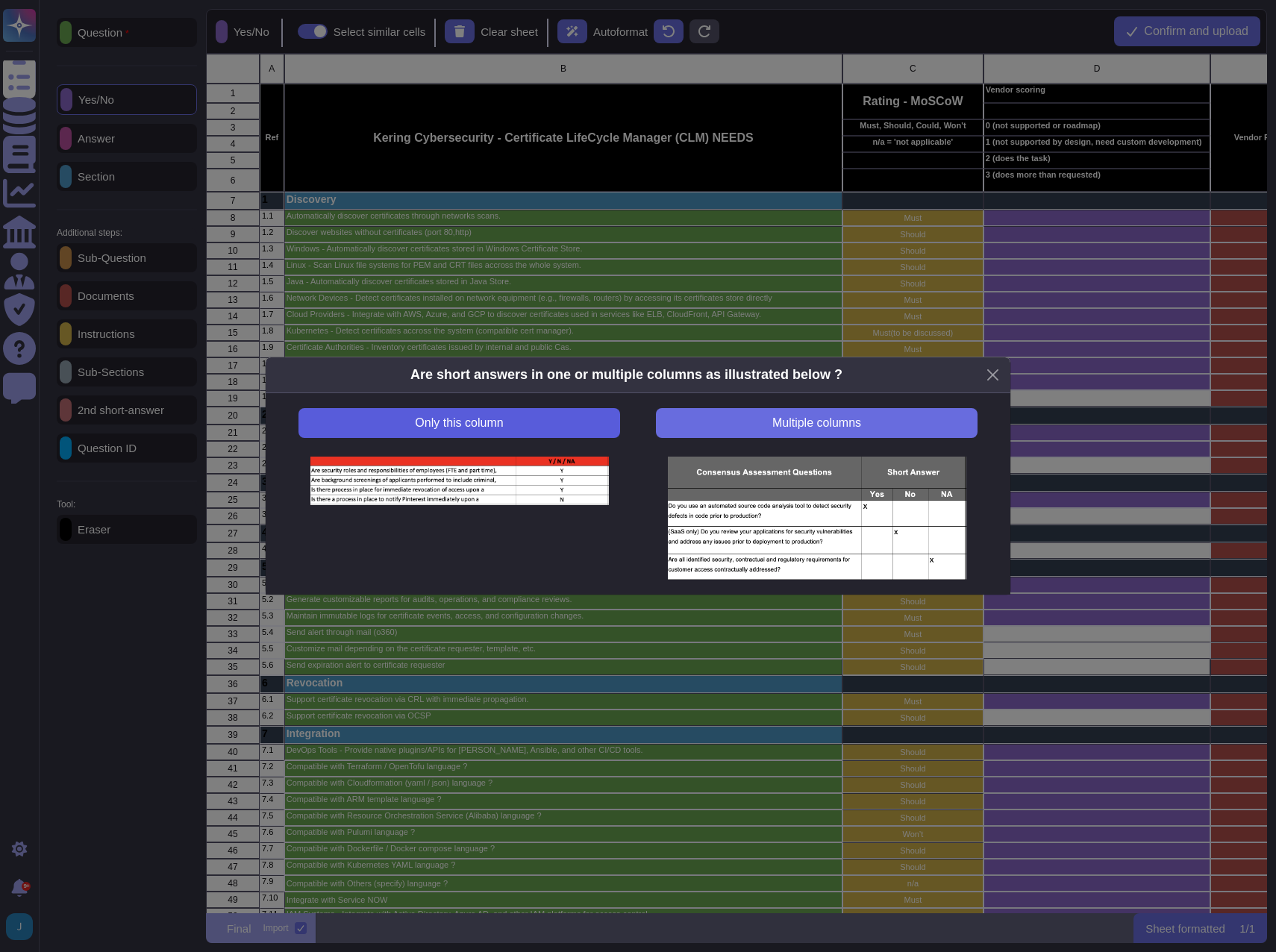
click at [540, 425] on button "Only this column" at bounding box center [460, 423] width 321 height 30
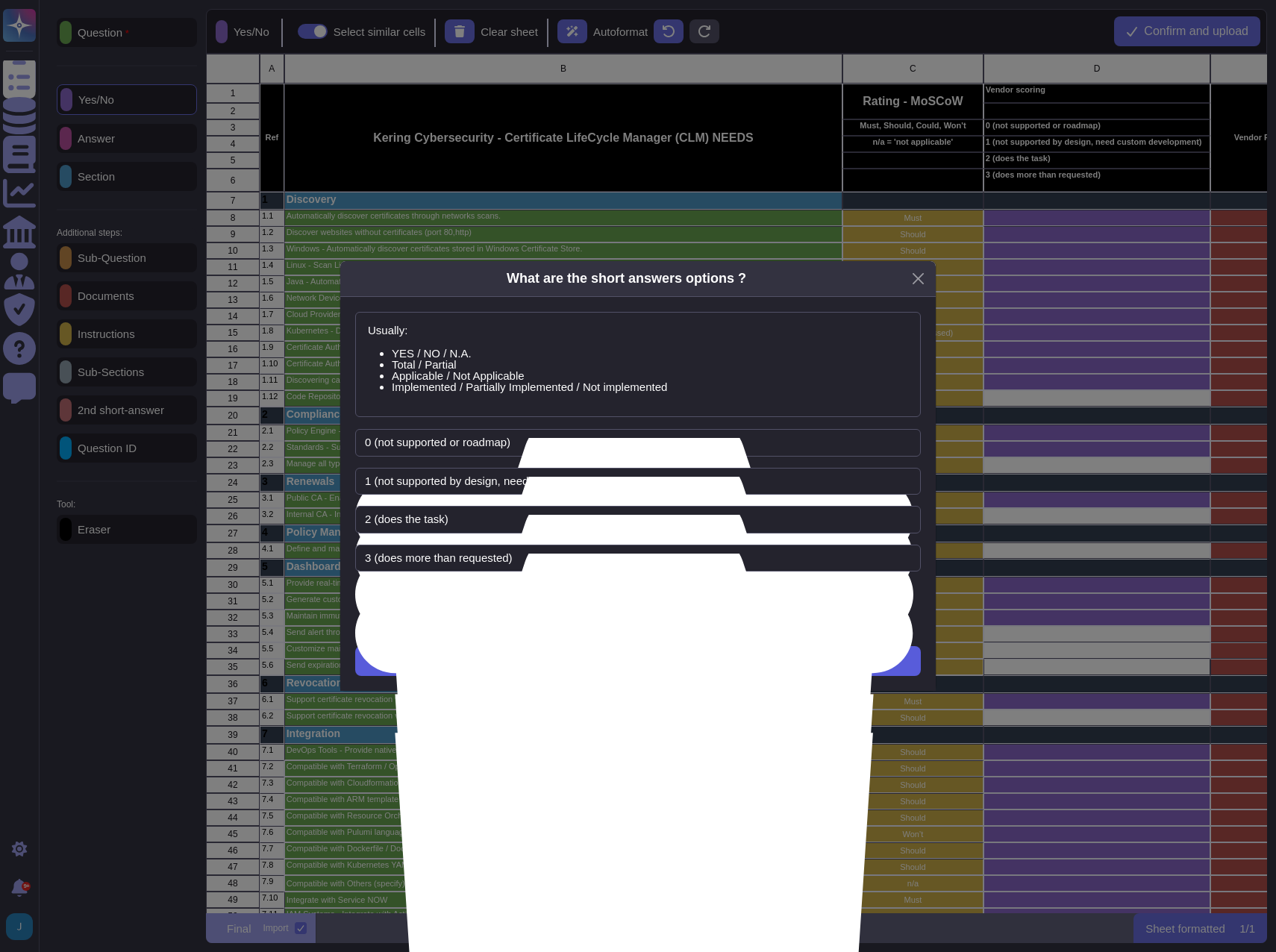
click at [585, 668] on button "Next" at bounding box center [638, 660] width 566 height 30
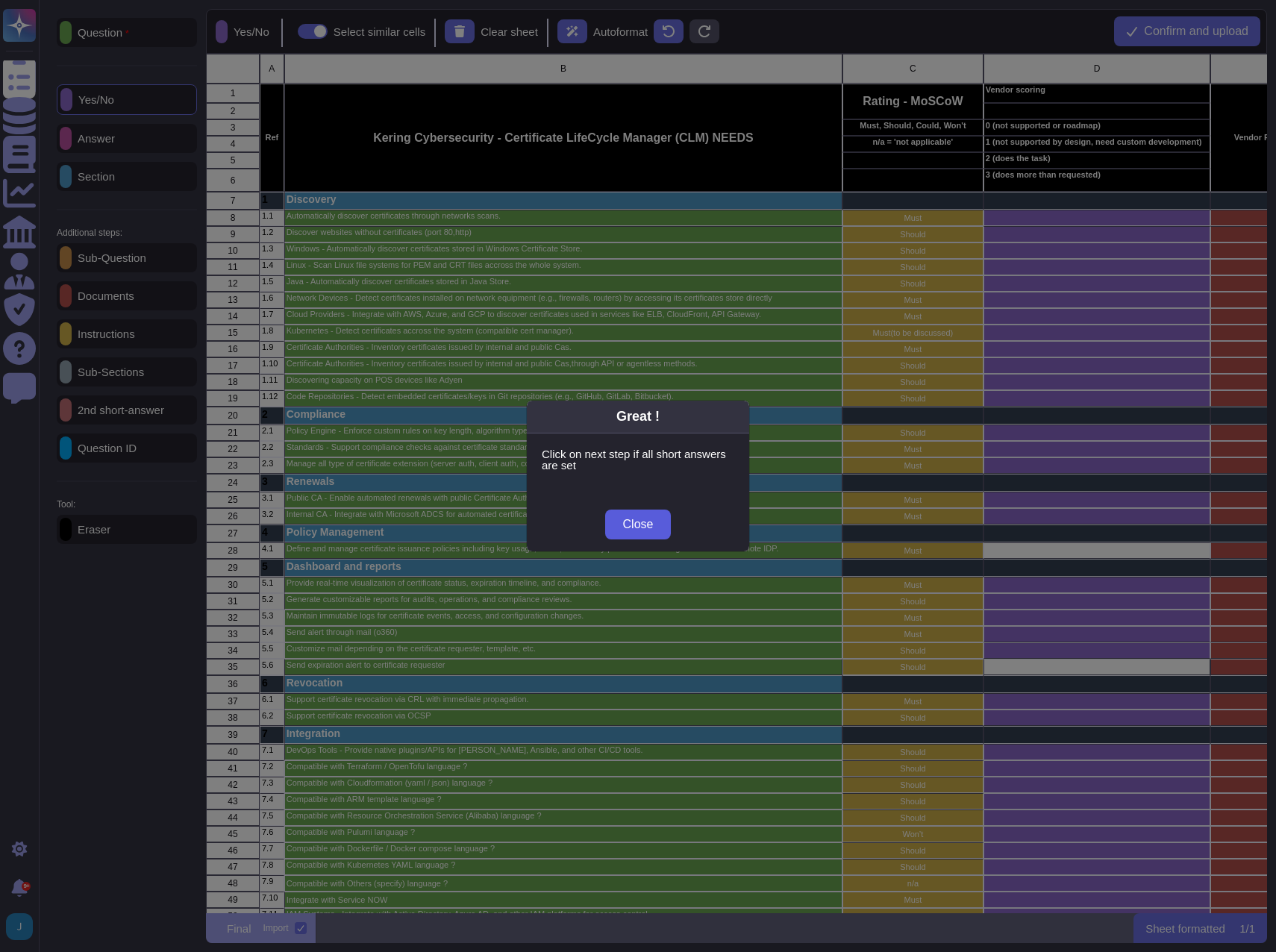
click at [640, 529] on span "Close" at bounding box center [639, 525] width 31 height 12
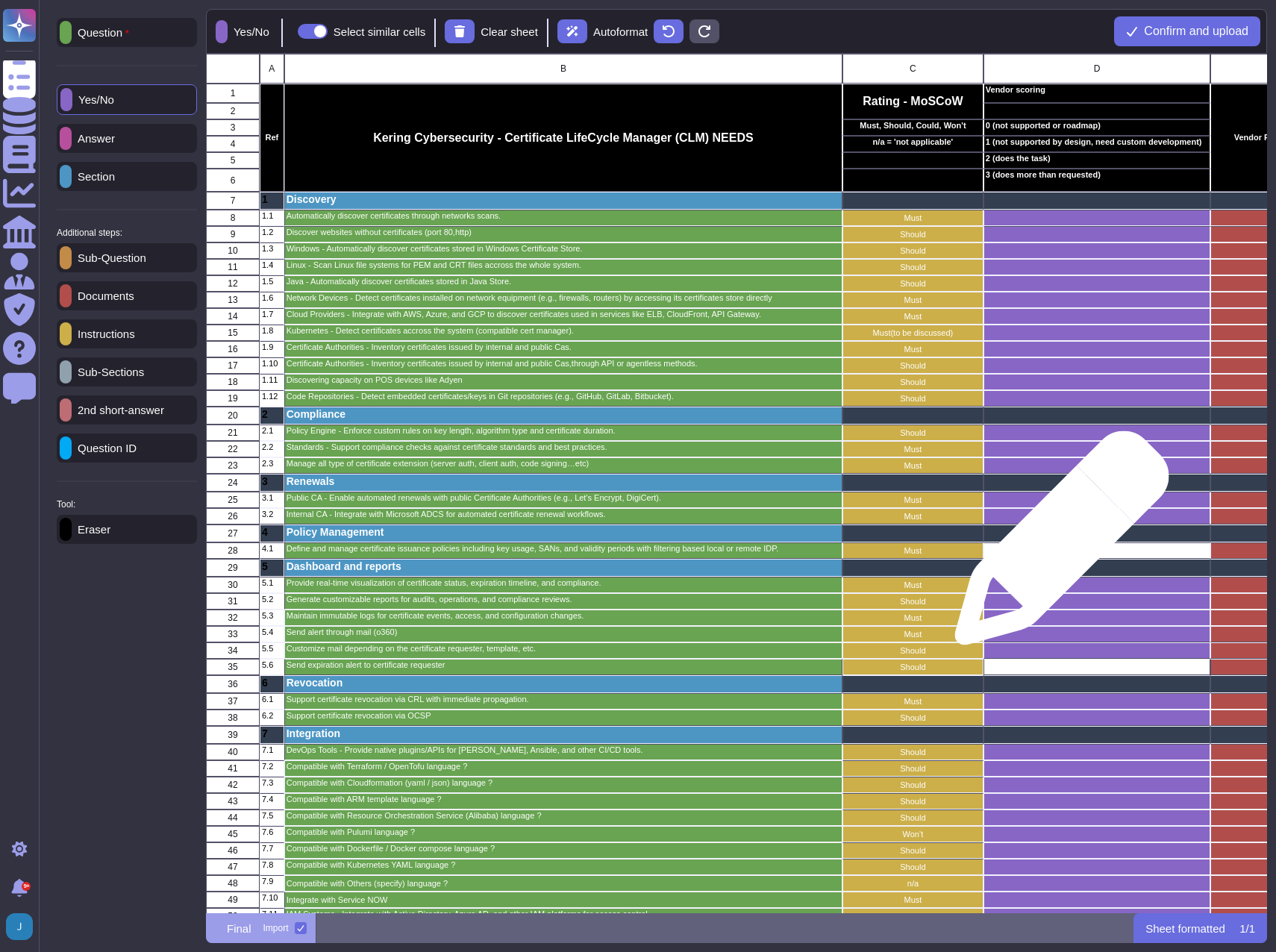
click at [1056, 545] on div "grid" at bounding box center [1097, 550] width 227 height 16
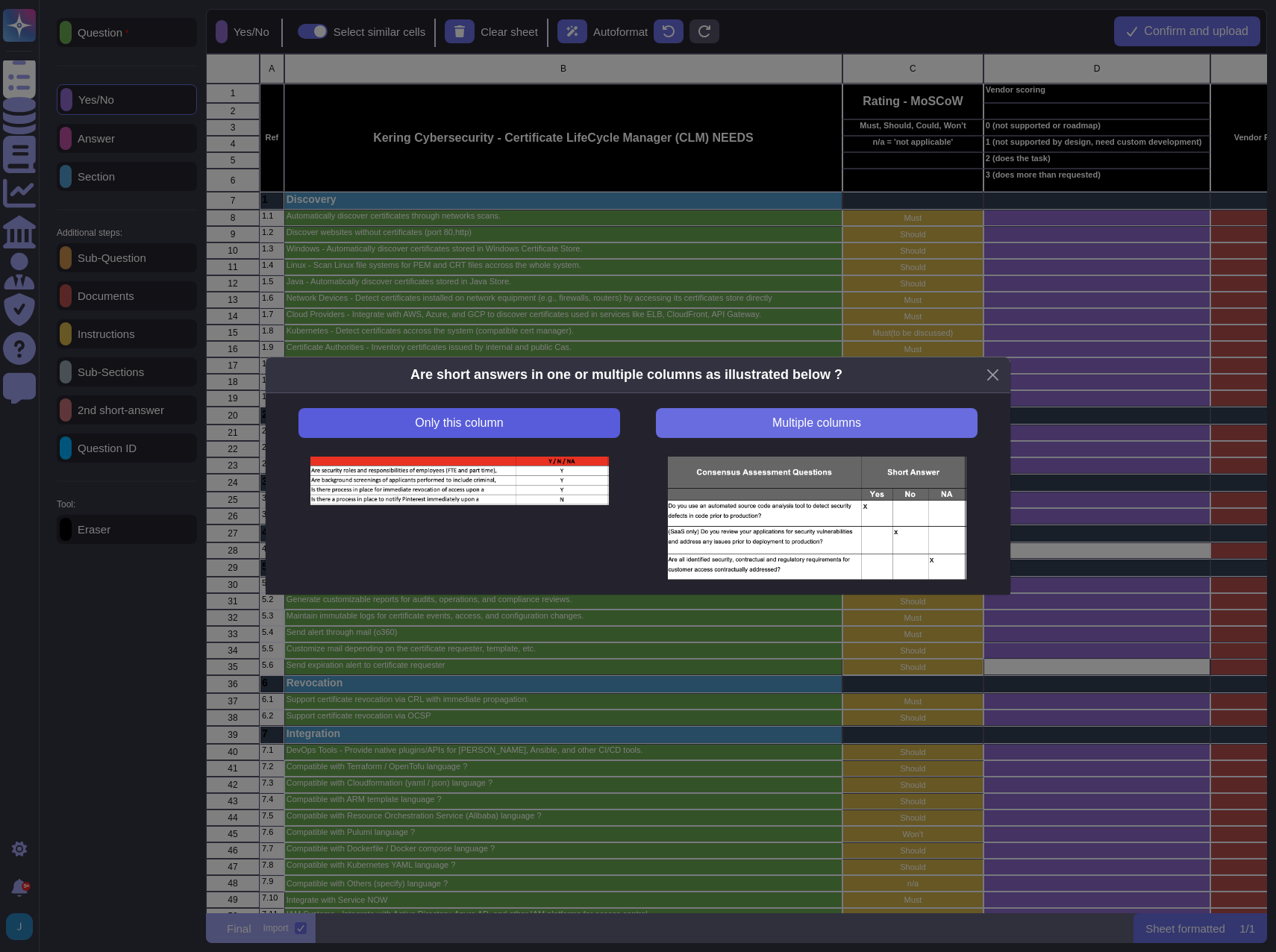
click at [476, 420] on span "Only this column" at bounding box center [459, 423] width 88 height 12
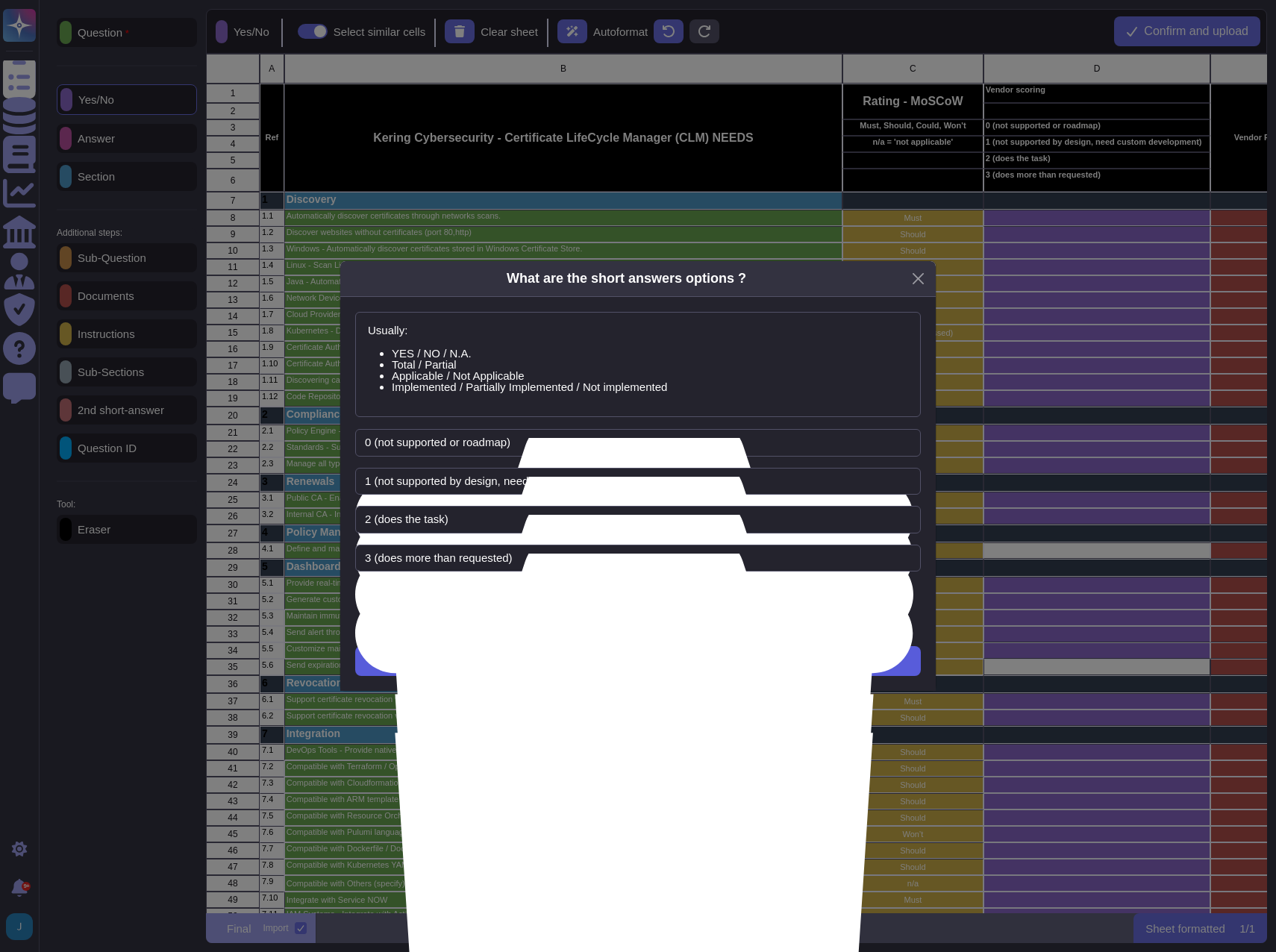
click at [588, 652] on button "Next" at bounding box center [638, 660] width 566 height 30
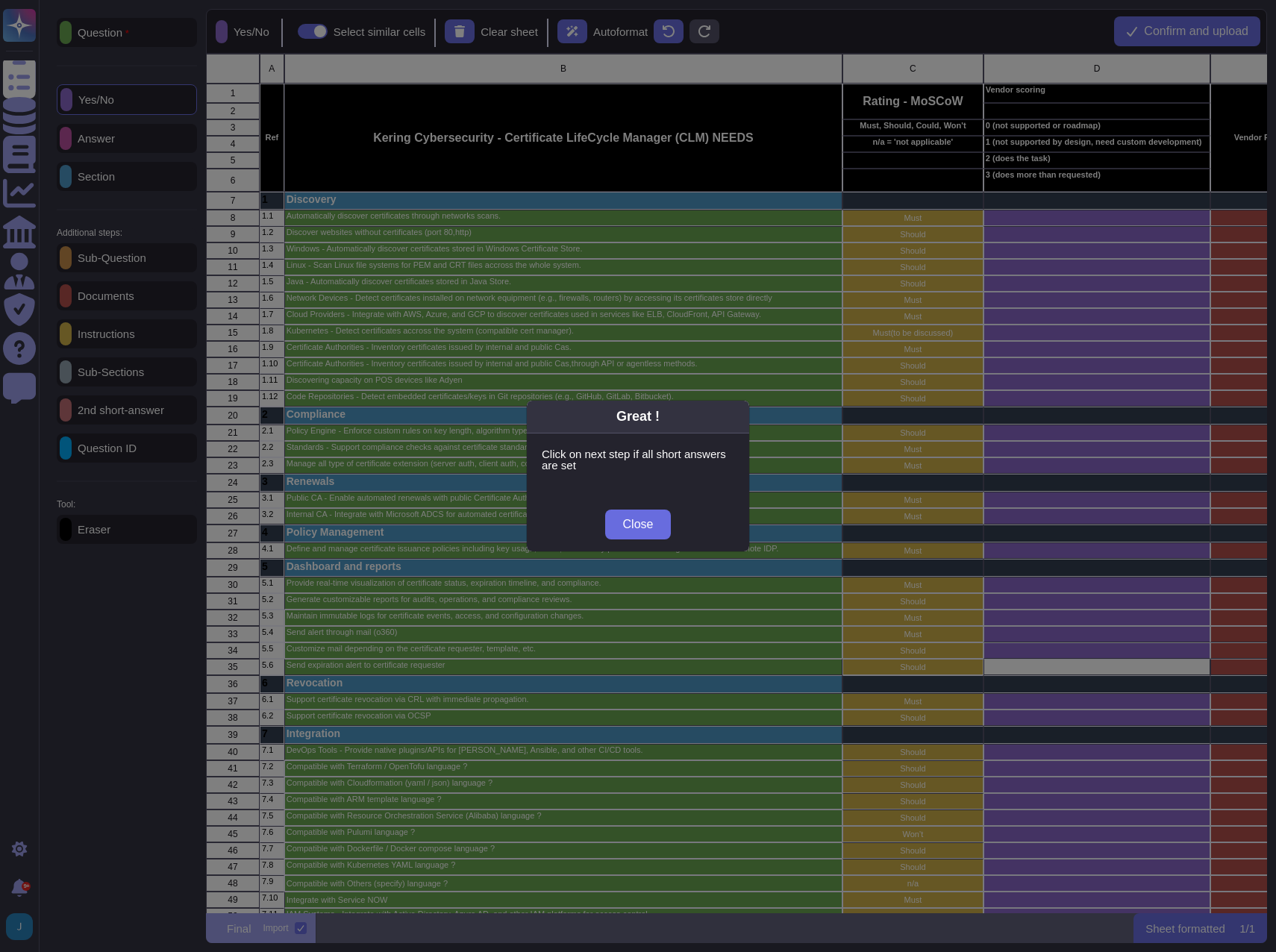
drag, startPoint x: 648, startPoint y: 521, endPoint x: 719, endPoint y: 550, distance: 76.7
click at [645, 521] on span "Close" at bounding box center [639, 525] width 31 height 12
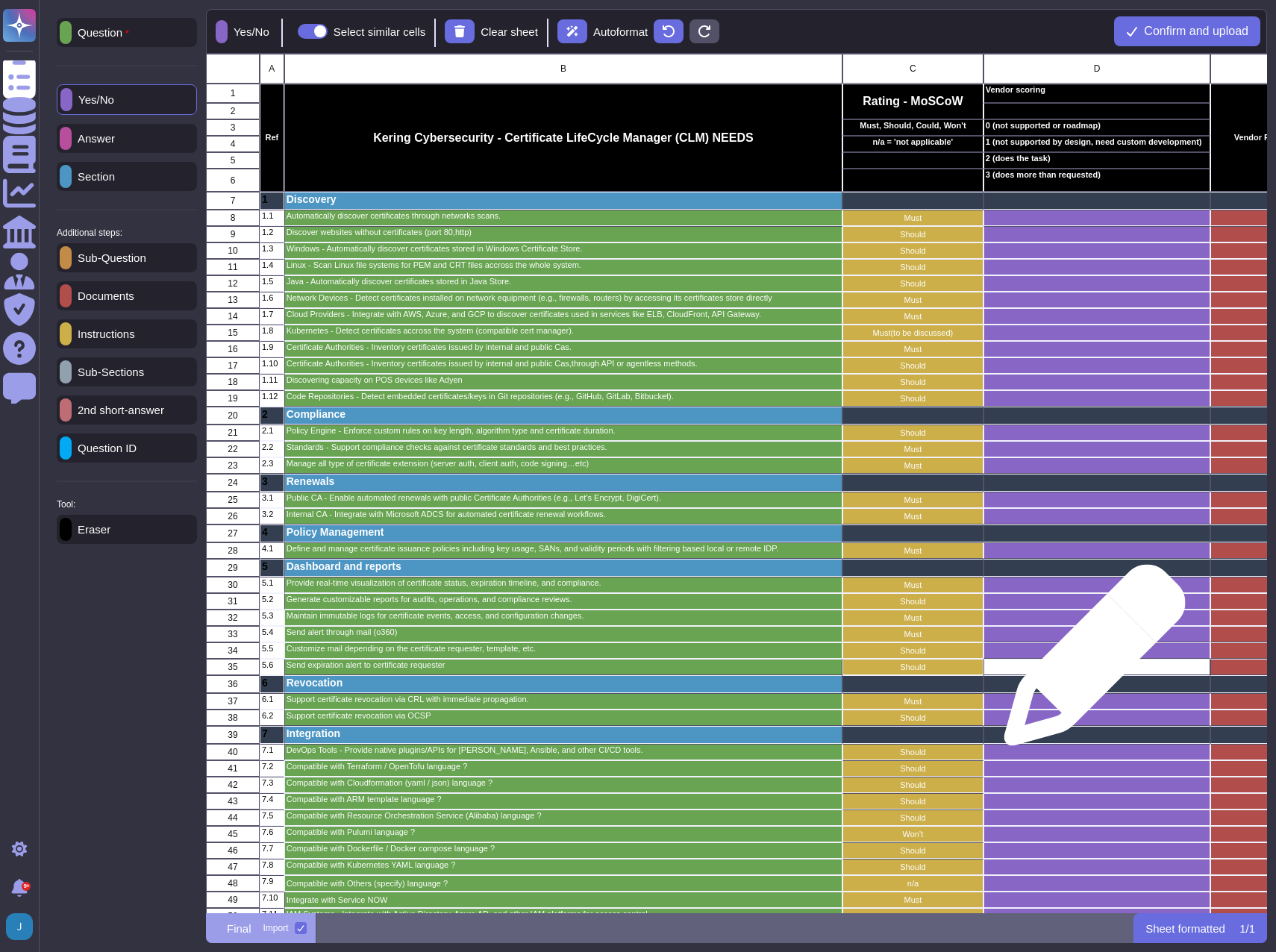
click at [1089, 663] on div "grid" at bounding box center [1097, 667] width 227 height 16
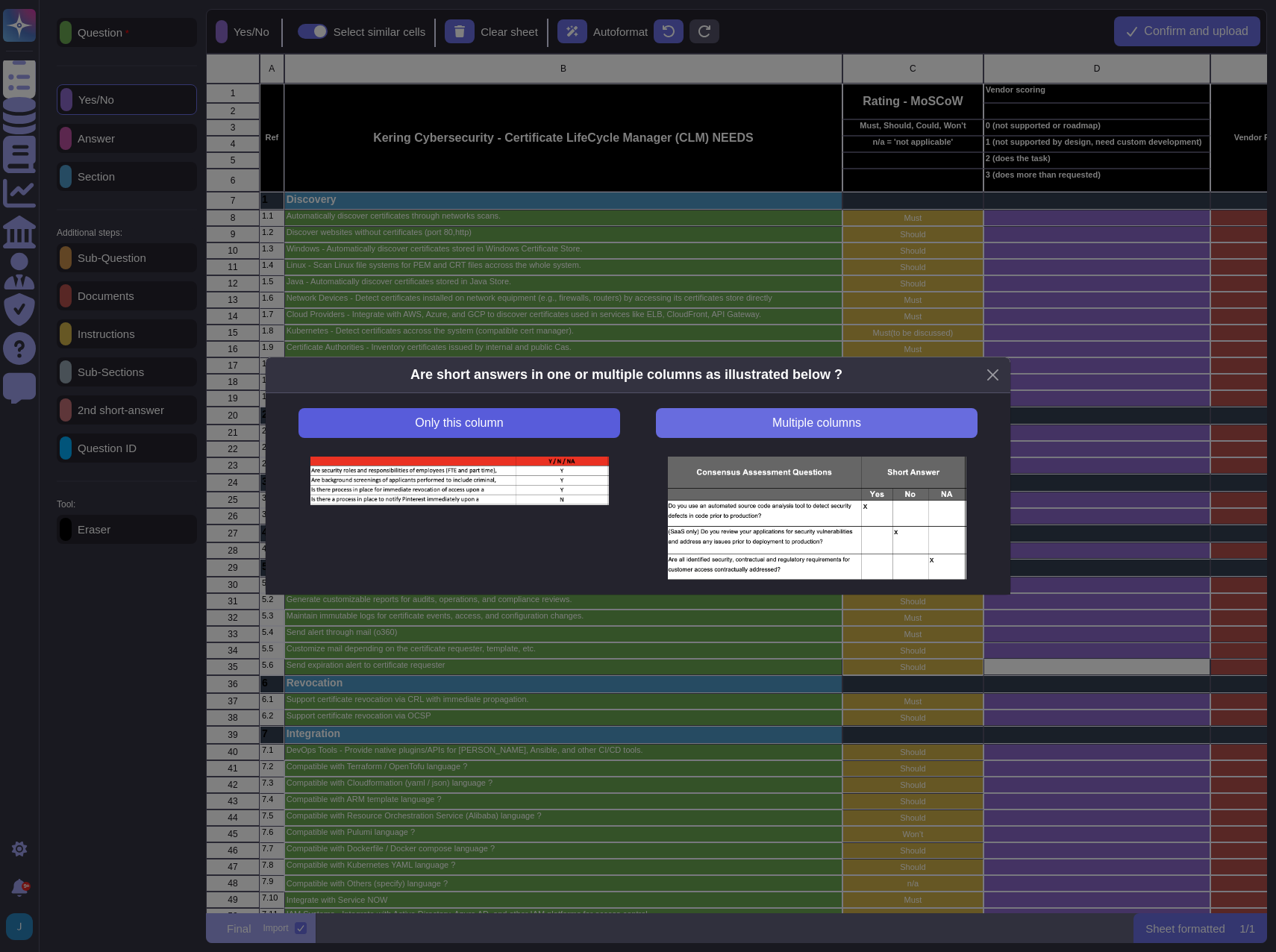
click at [505, 415] on button "Only this column" at bounding box center [460, 423] width 321 height 30
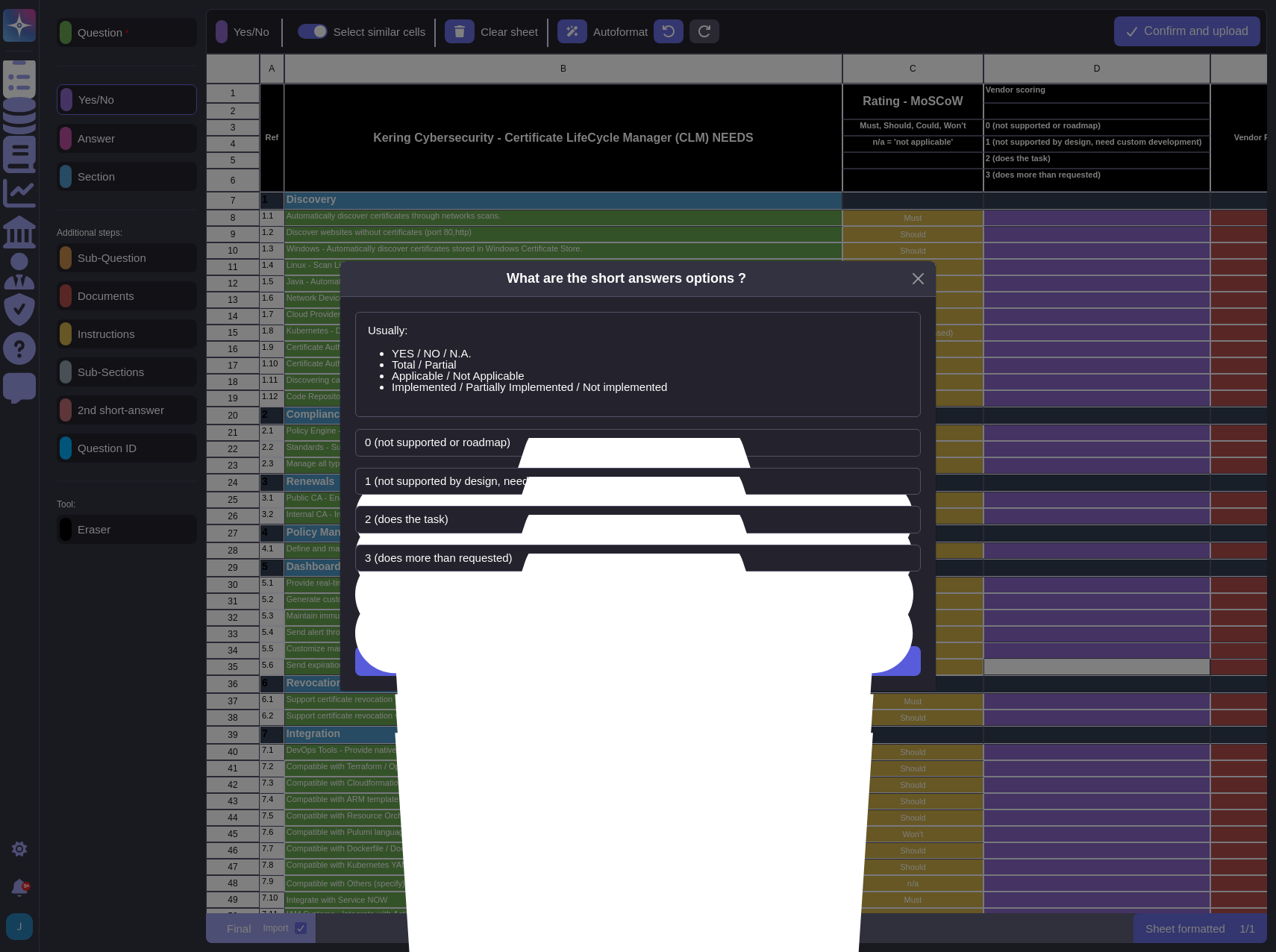
click at [608, 660] on button "Next" at bounding box center [638, 660] width 566 height 30
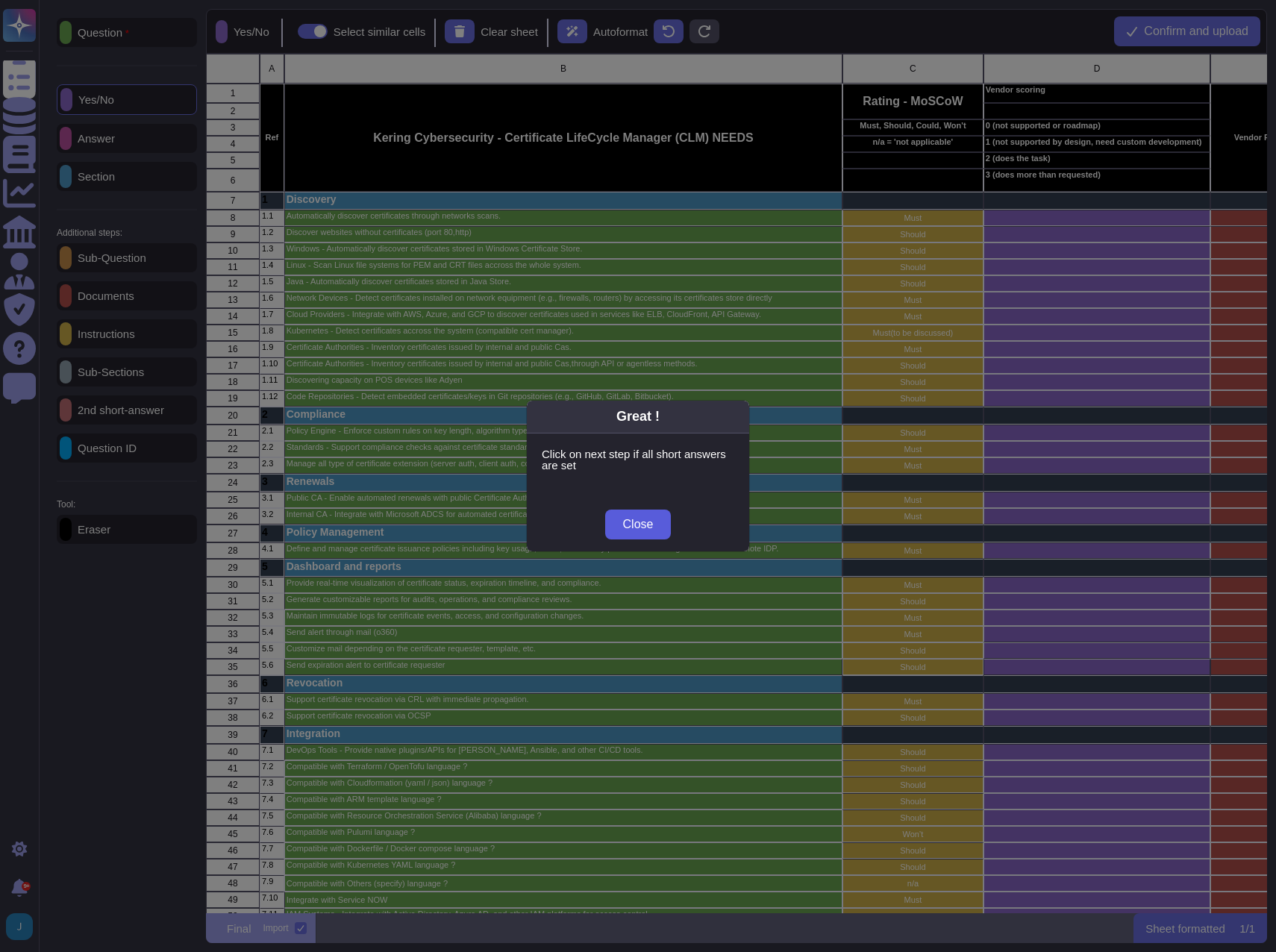
click at [644, 526] on span "Close" at bounding box center [639, 525] width 31 height 12
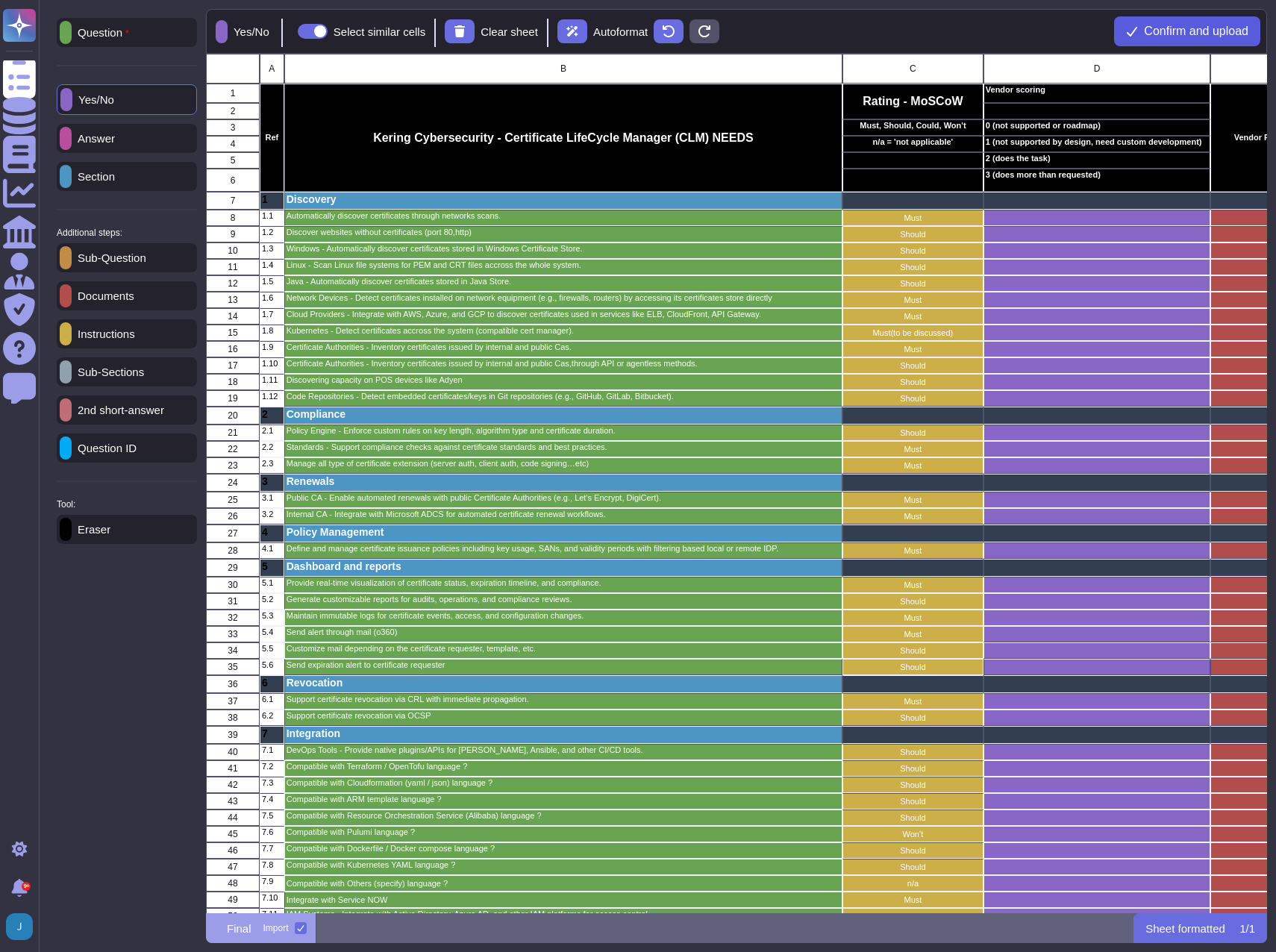
click at [1214, 28] on span "Confirm and upload" at bounding box center [1196, 31] width 104 height 12
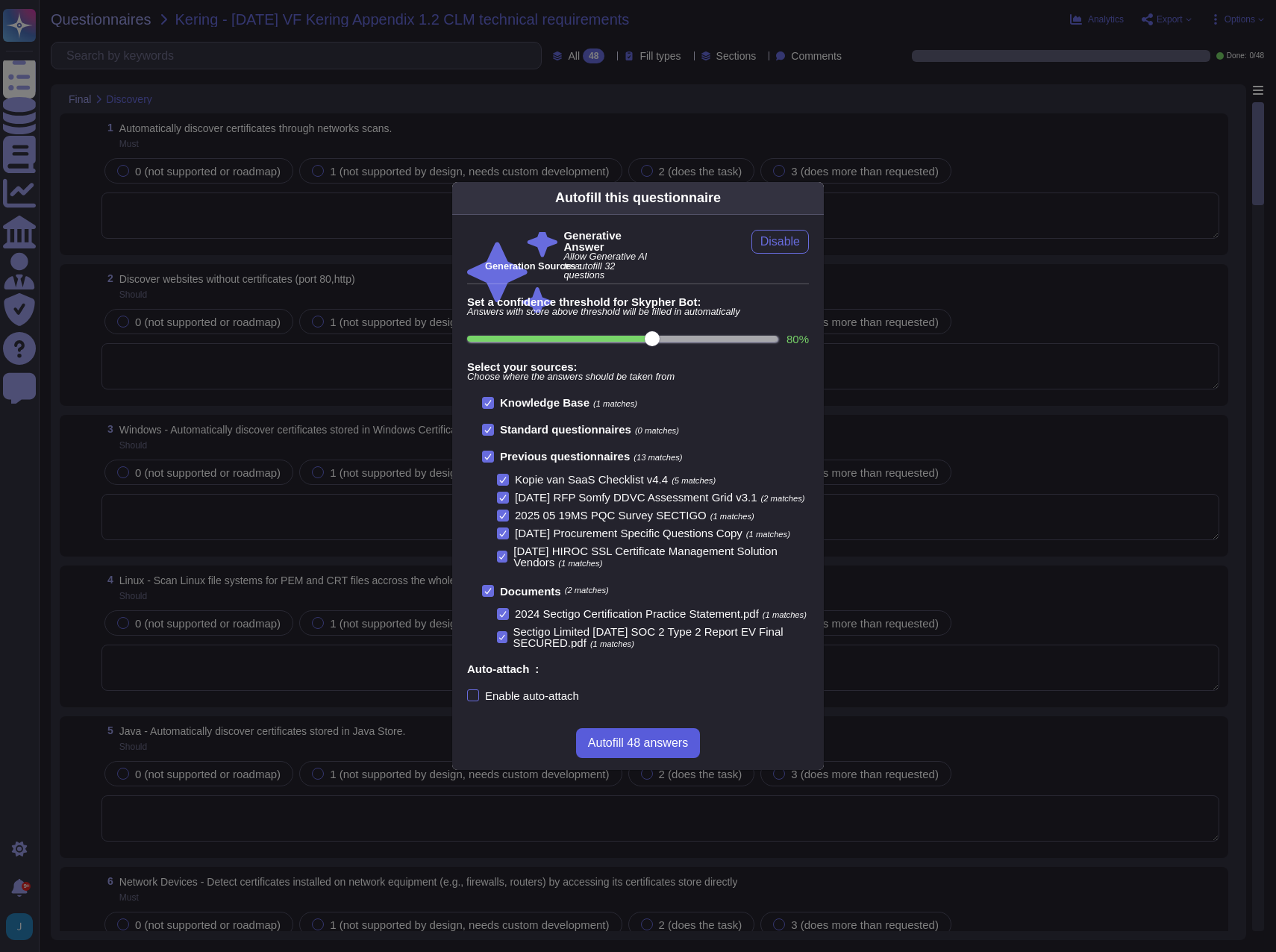
click at [652, 757] on button "Autofill 48 answers" at bounding box center [638, 743] width 124 height 30
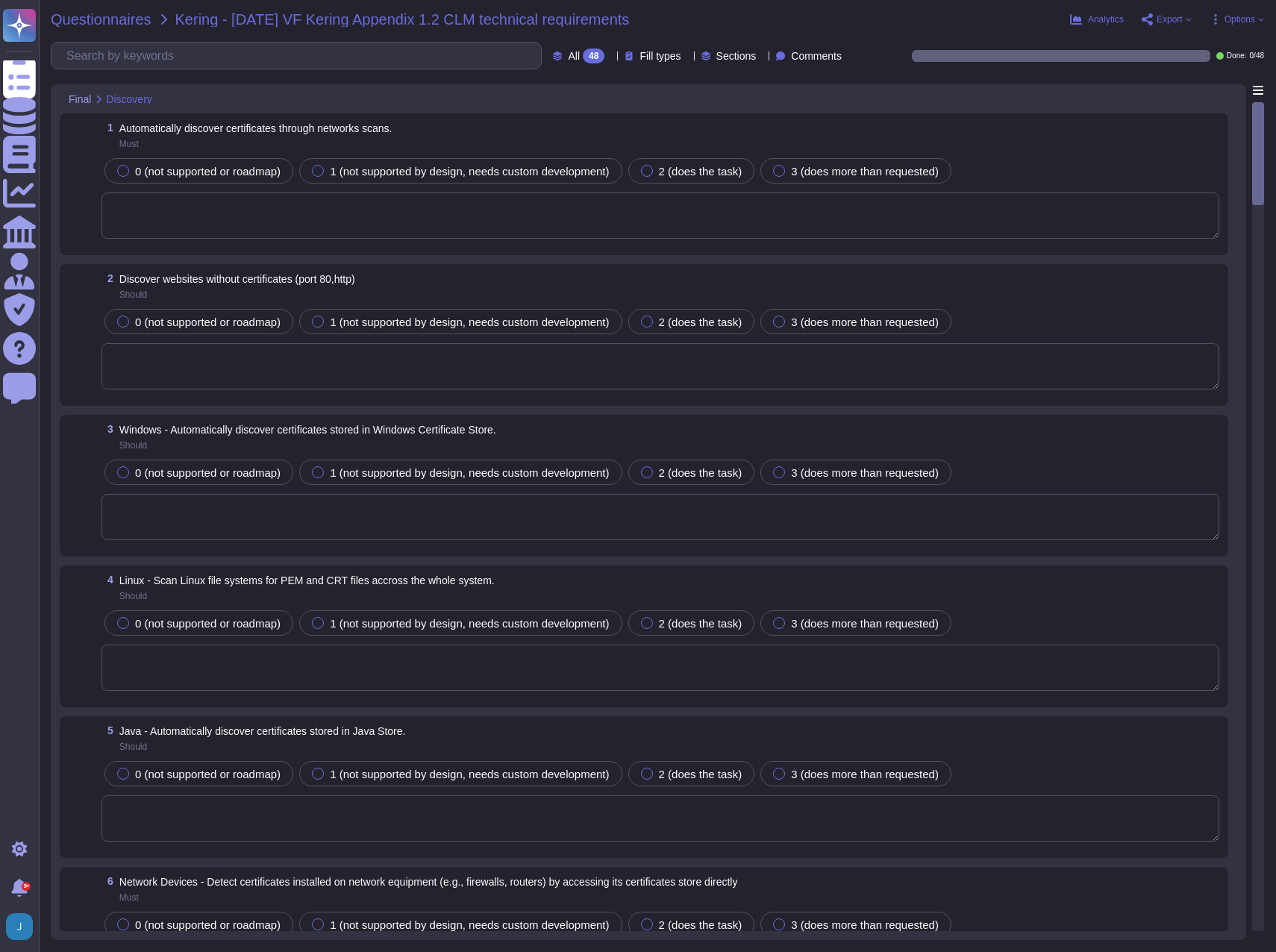
type textarea "Sectigo Certificate Manager (SCM) includes automated certificate discovery that…"
type textarea "[DOMAIN_NAME]"
type textarea "Sectigo Certificate Manager has the ability to discover and manage certificates…"
type textarea "Full-disk encryption is enabled for all systems storing or processing scoped da…"
type textarea "Yes, Sectigo Certificate Manager has the ability to discover and manage certifi…"
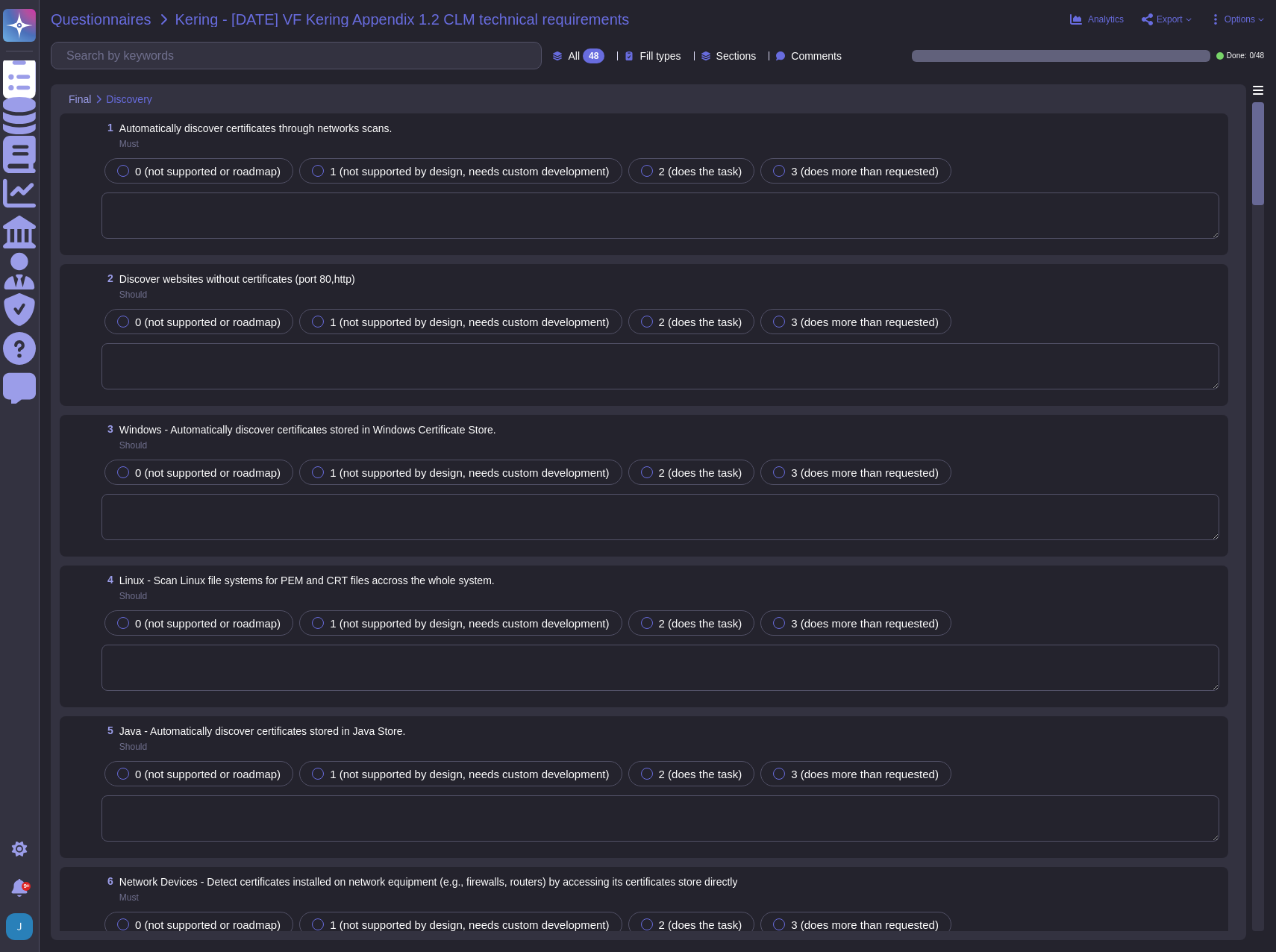
type textarea "Sectigo Certificate Manager can discover certificates from appliances, includin…"
type textarea "We integrate with AWS and Google Cloud Platform (GCP) to discover certificates.…"
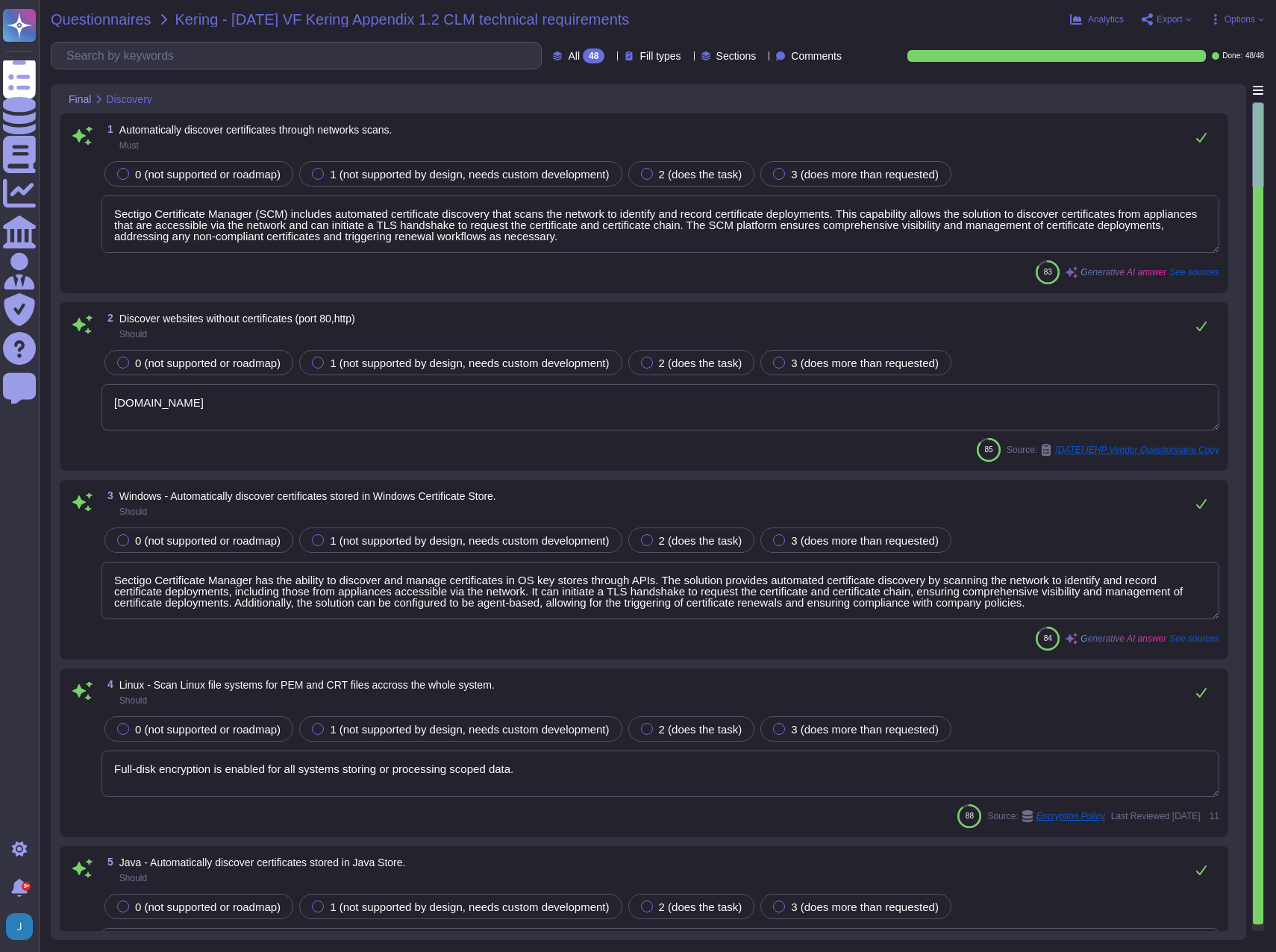
click at [126, 18] on span "Questionnaires" at bounding box center [100, 19] width 100 height 15
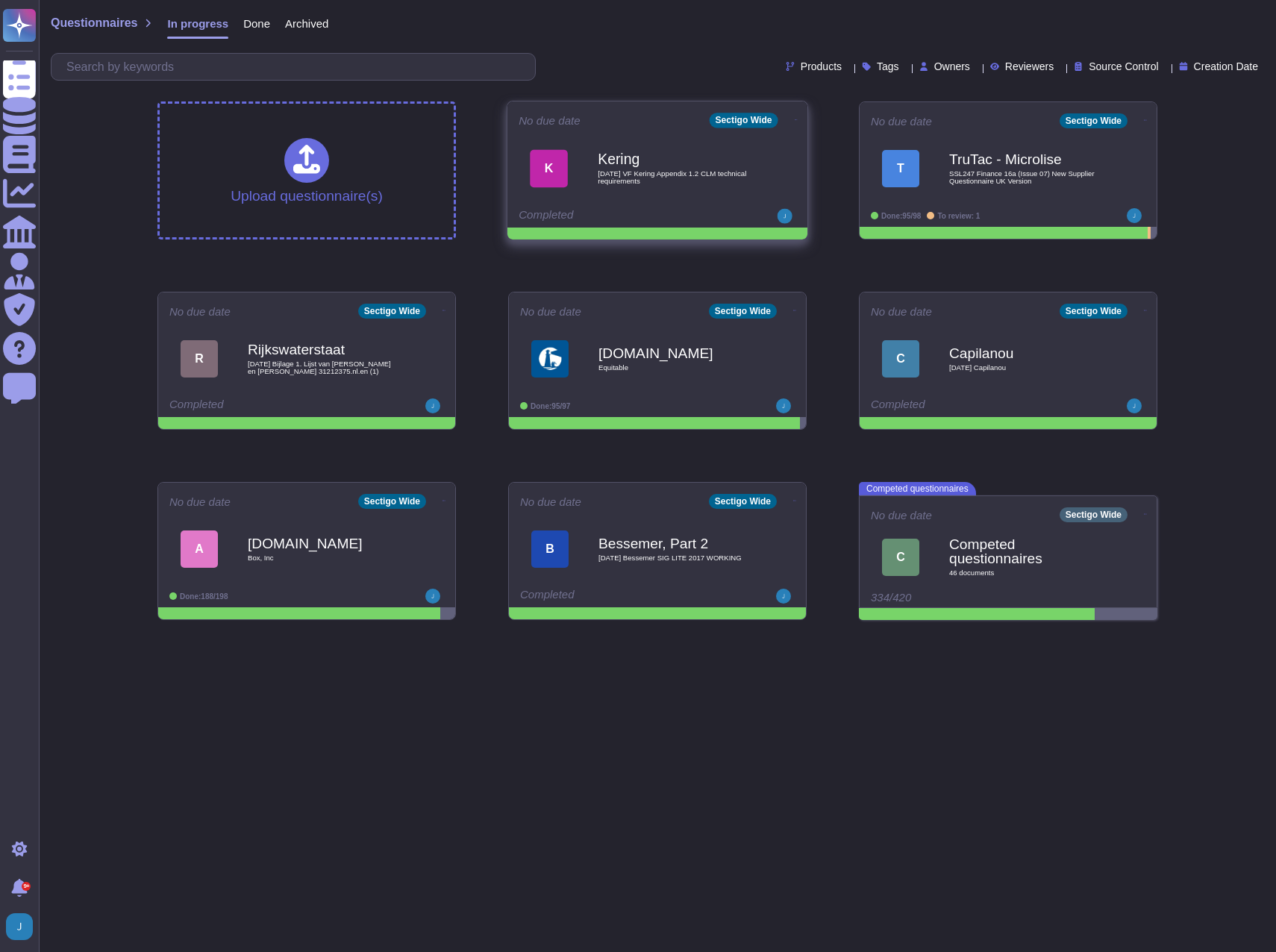
click at [605, 164] on b "Kering" at bounding box center [673, 159] width 151 height 14
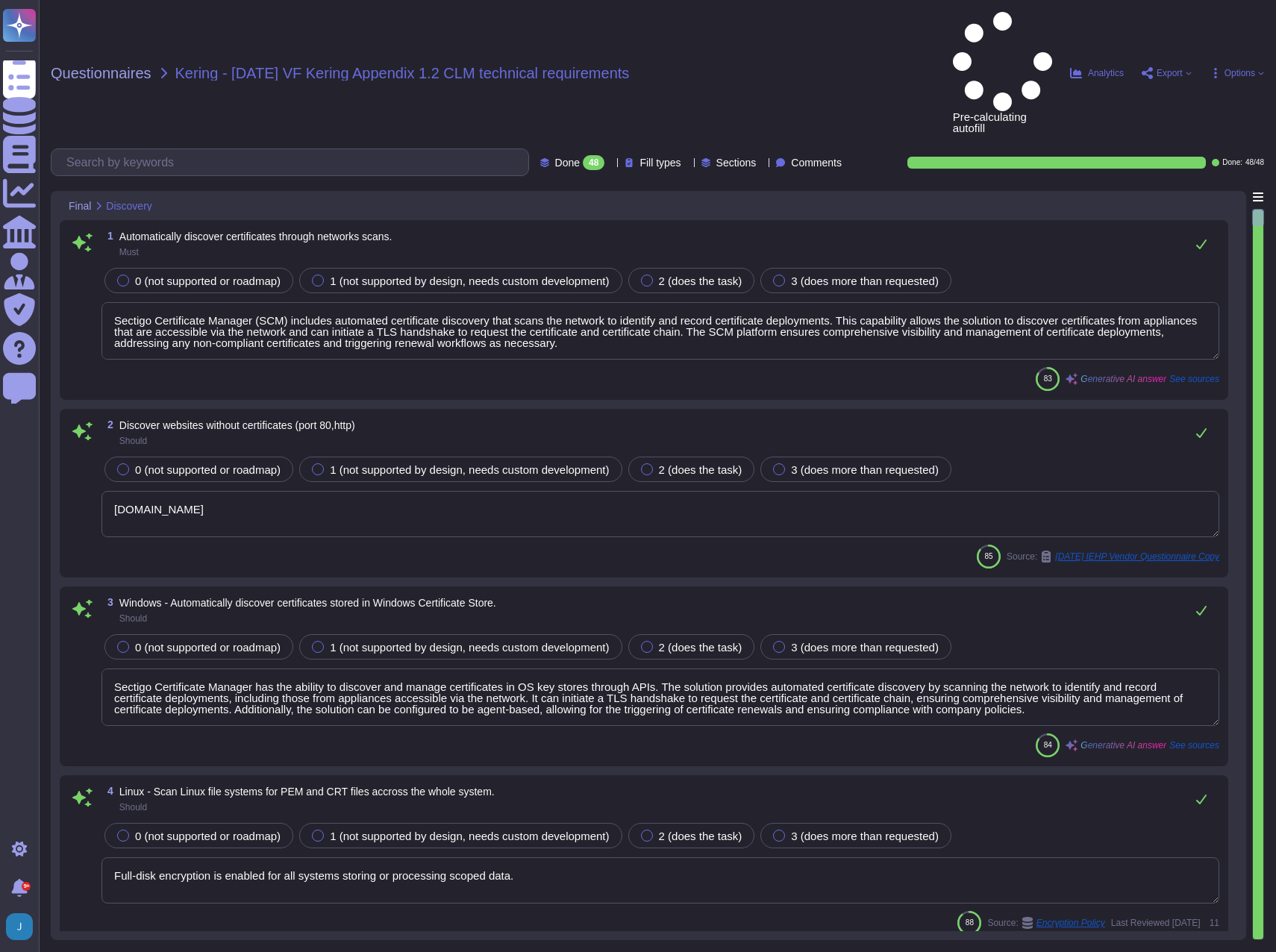
type textarea "Sectigo Certificate Manager (SCM) includes automated certificate discovery that…"
type textarea "[DOMAIN_NAME]"
type textarea "Sectigo Certificate Manager has the ability to discover and manage certificates…"
type textarea "Full-disk encryption is enabled for all systems storing or processing scoped da…"
type textarea "Yes, Sectigo Certificate Manager has the ability to discover and manage certifi…"
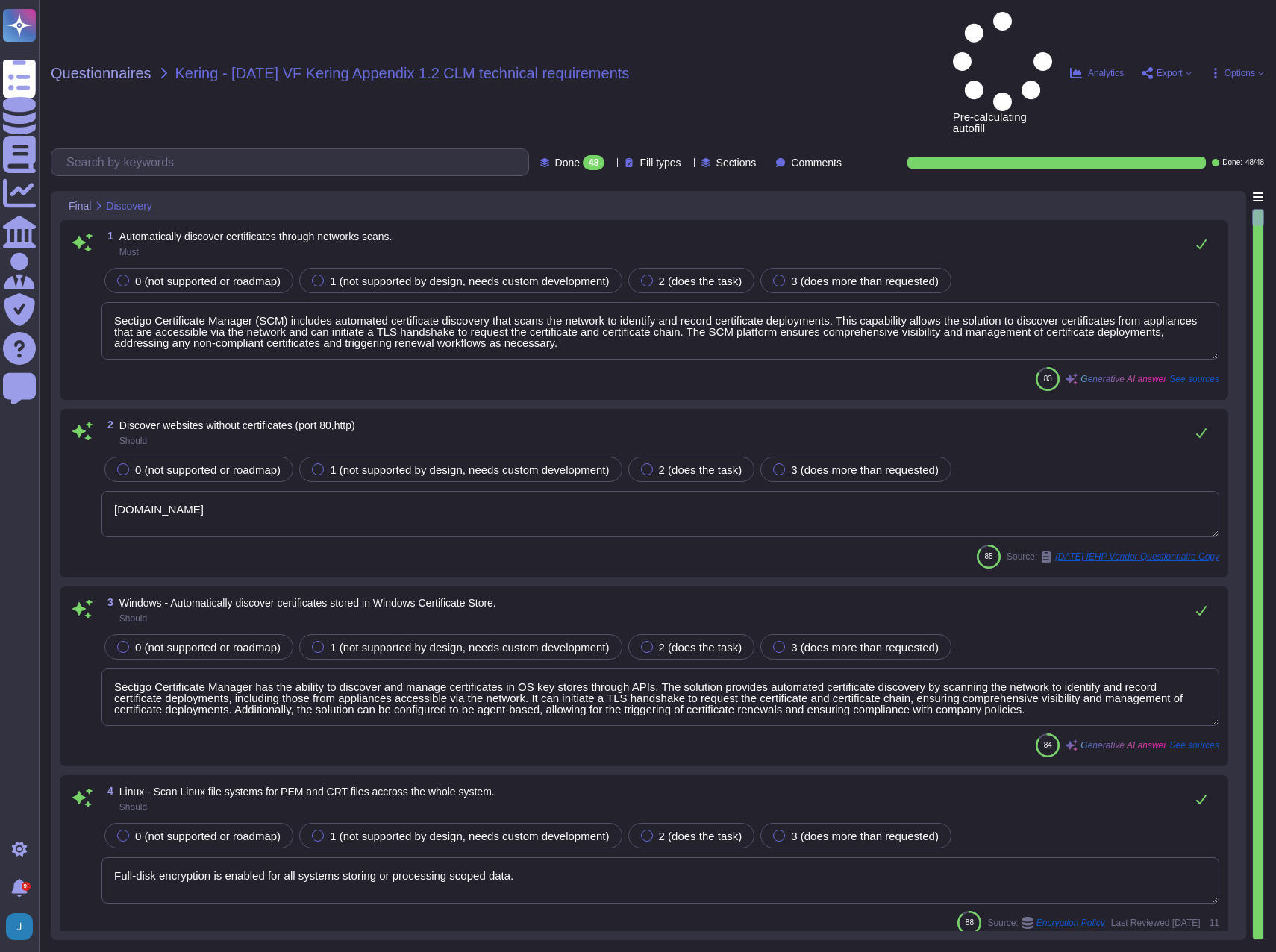
type textarea "Sectigo Certificate Manager can discover certificates from appliances, includin…"
type textarea "We integrate with AWS and Google Cloud Platform (GCP) to discover certificates.…"
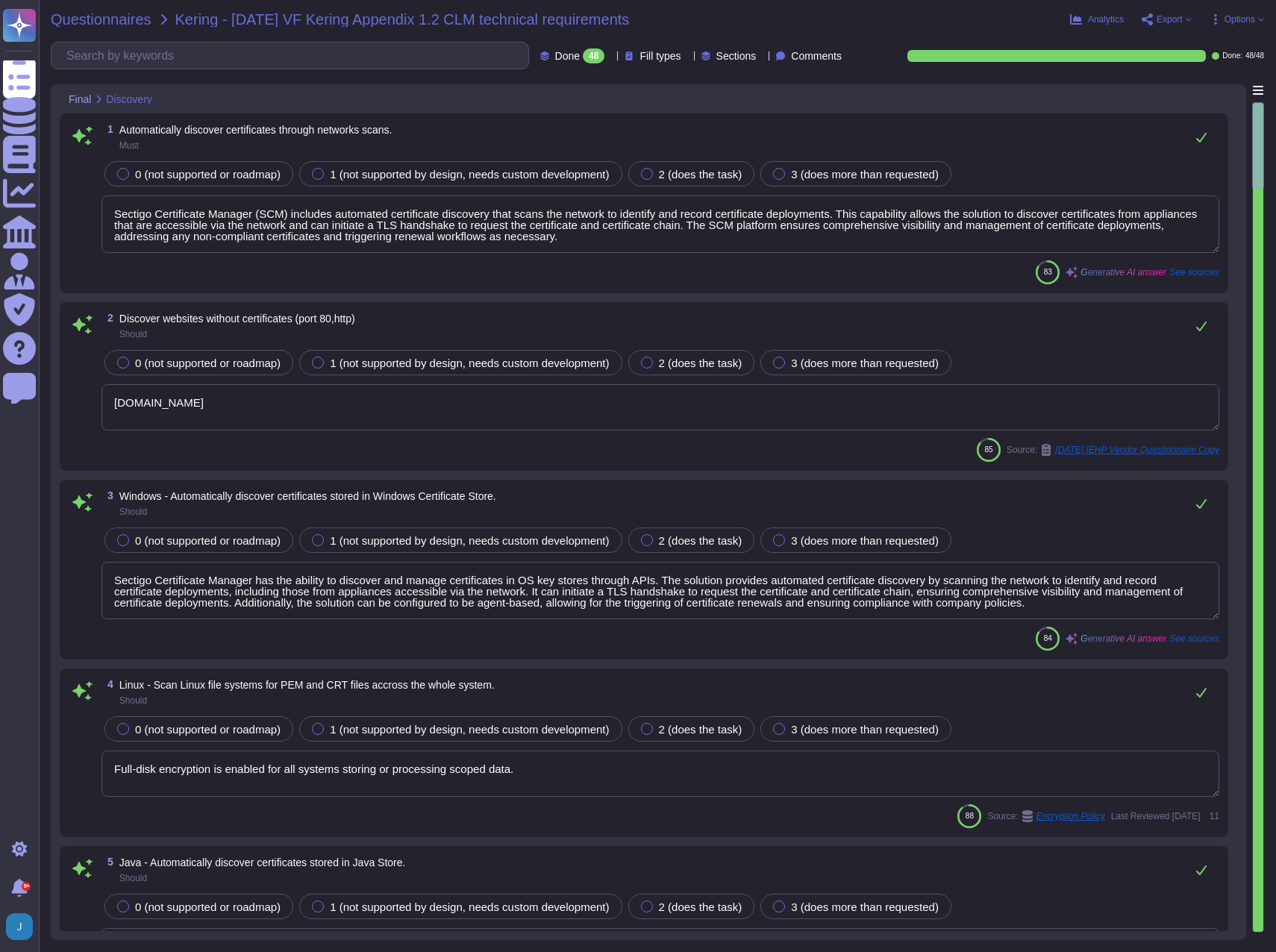
click at [129, 14] on span "Questionnaires" at bounding box center [100, 19] width 100 height 15
